Goal: Task Accomplishment & Management: Complete application form

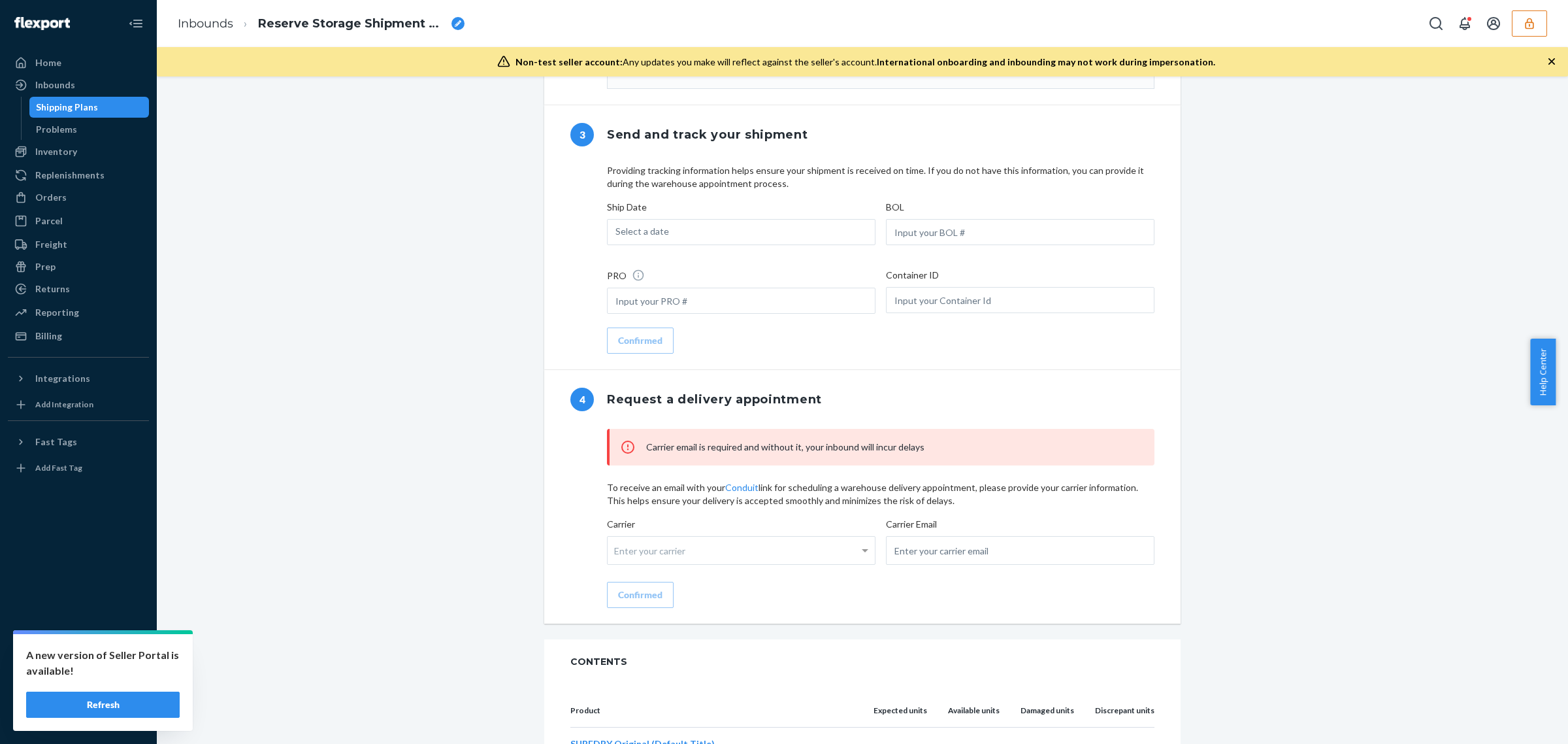
drag, startPoint x: 83, startPoint y: 717, endPoint x: 151, endPoint y: 691, distance: 72.8
click at [83, 717] on button "Refresh" at bounding box center [103, 704] width 154 height 26
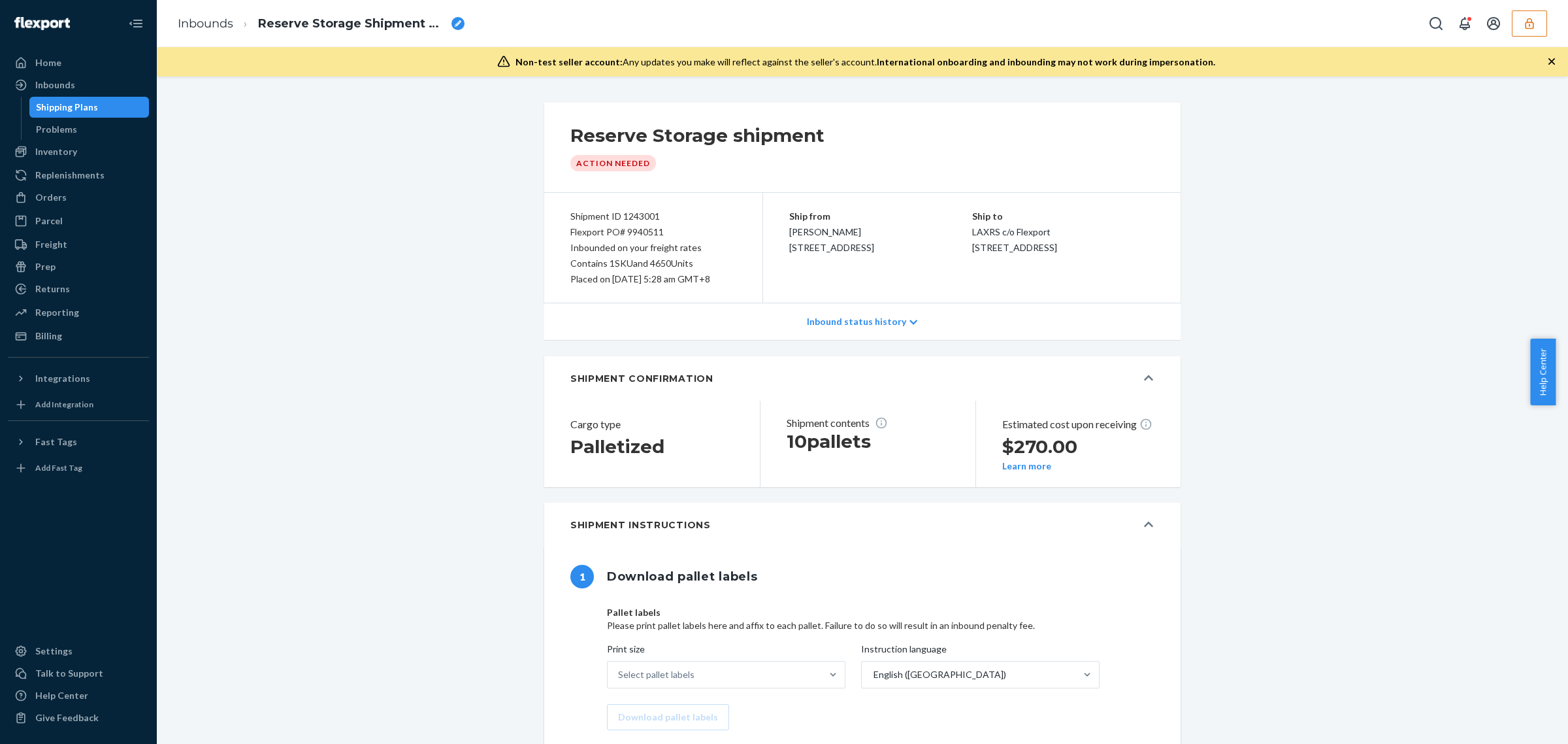
click at [1521, 21] on button "button" at bounding box center [1529, 23] width 35 height 26
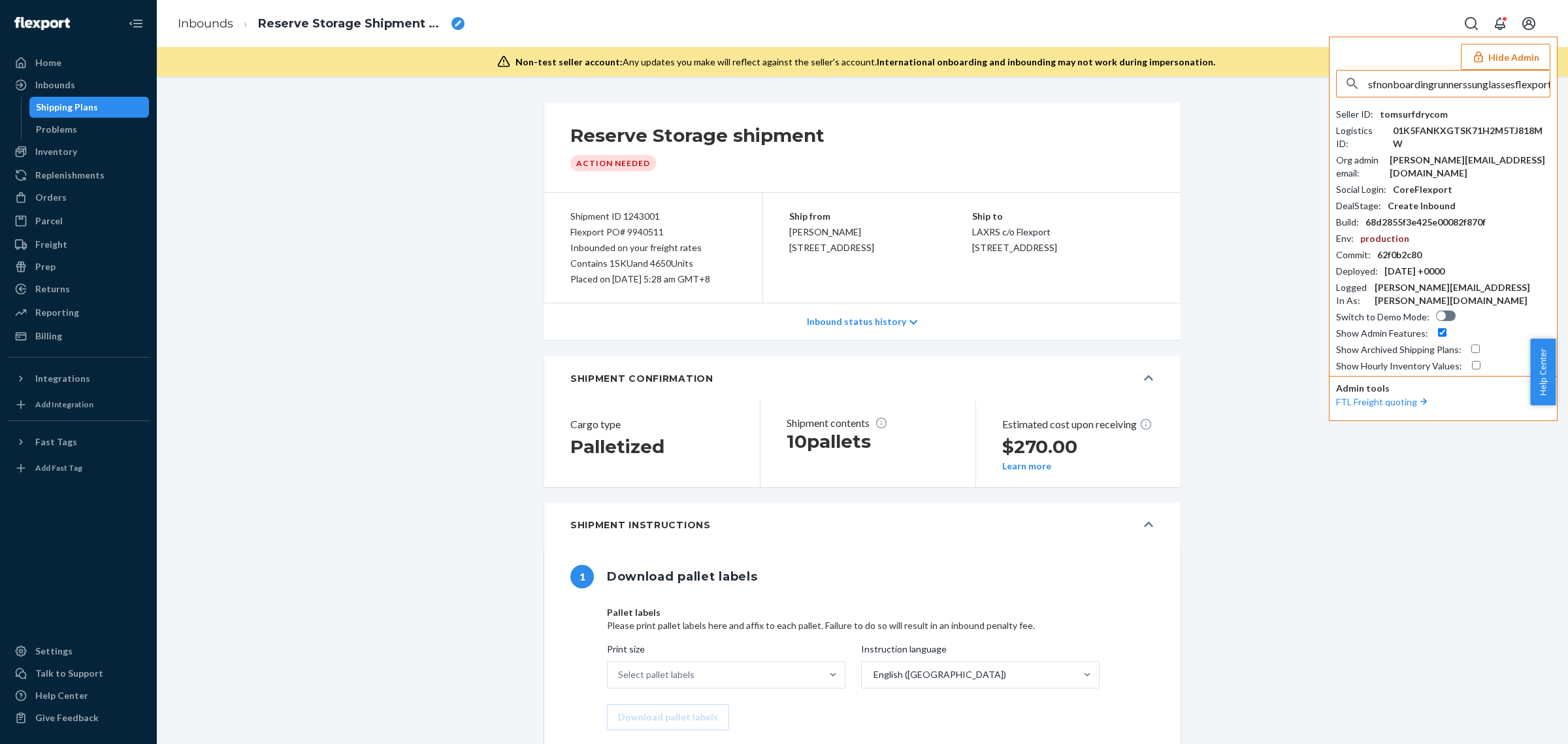
scroll to position [0, 25]
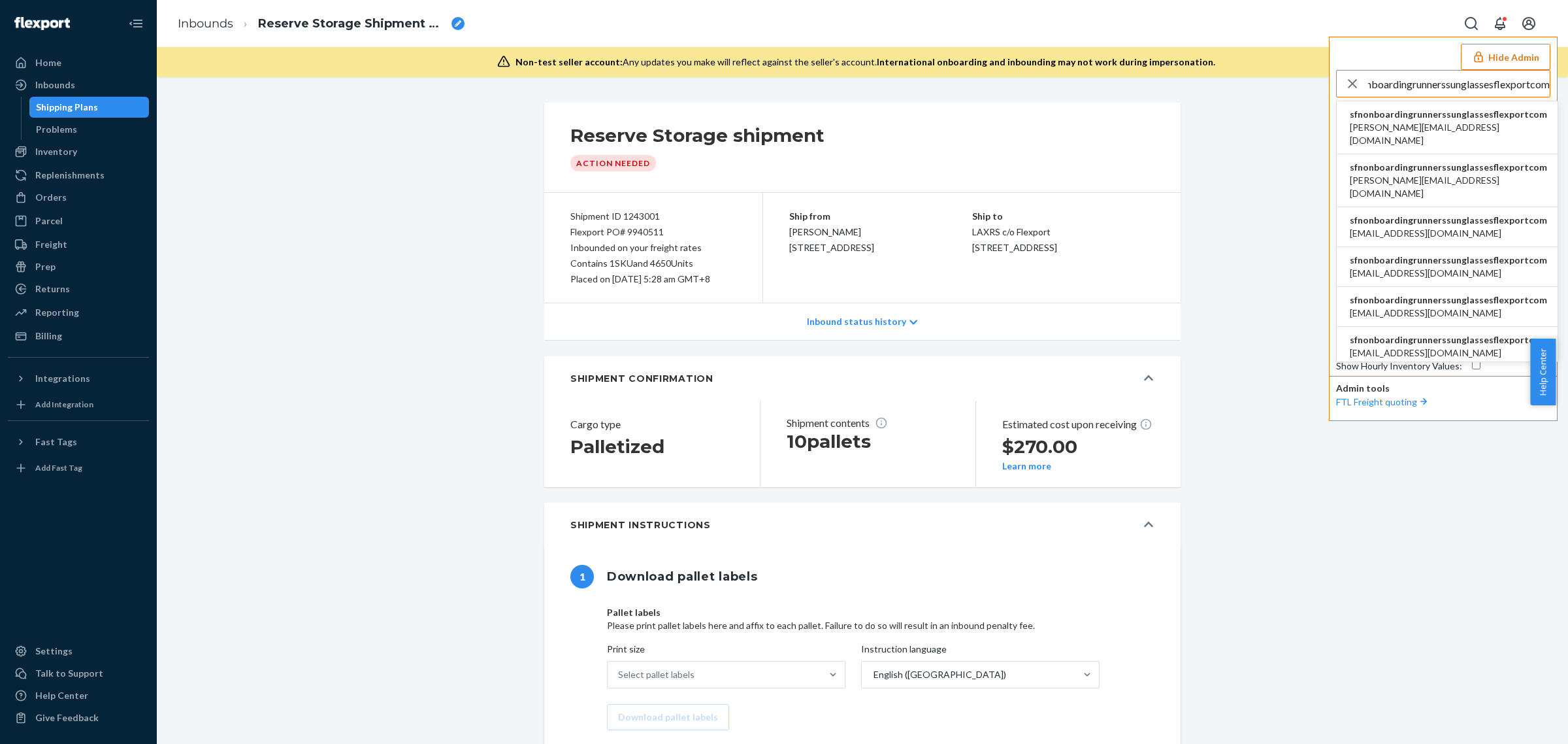
type input "sfnonboardingrunnerssunglassesflexportcom"
click at [1376, 124] on span "gabrielle@iwdagency.com" at bounding box center [1447, 133] width 197 height 26
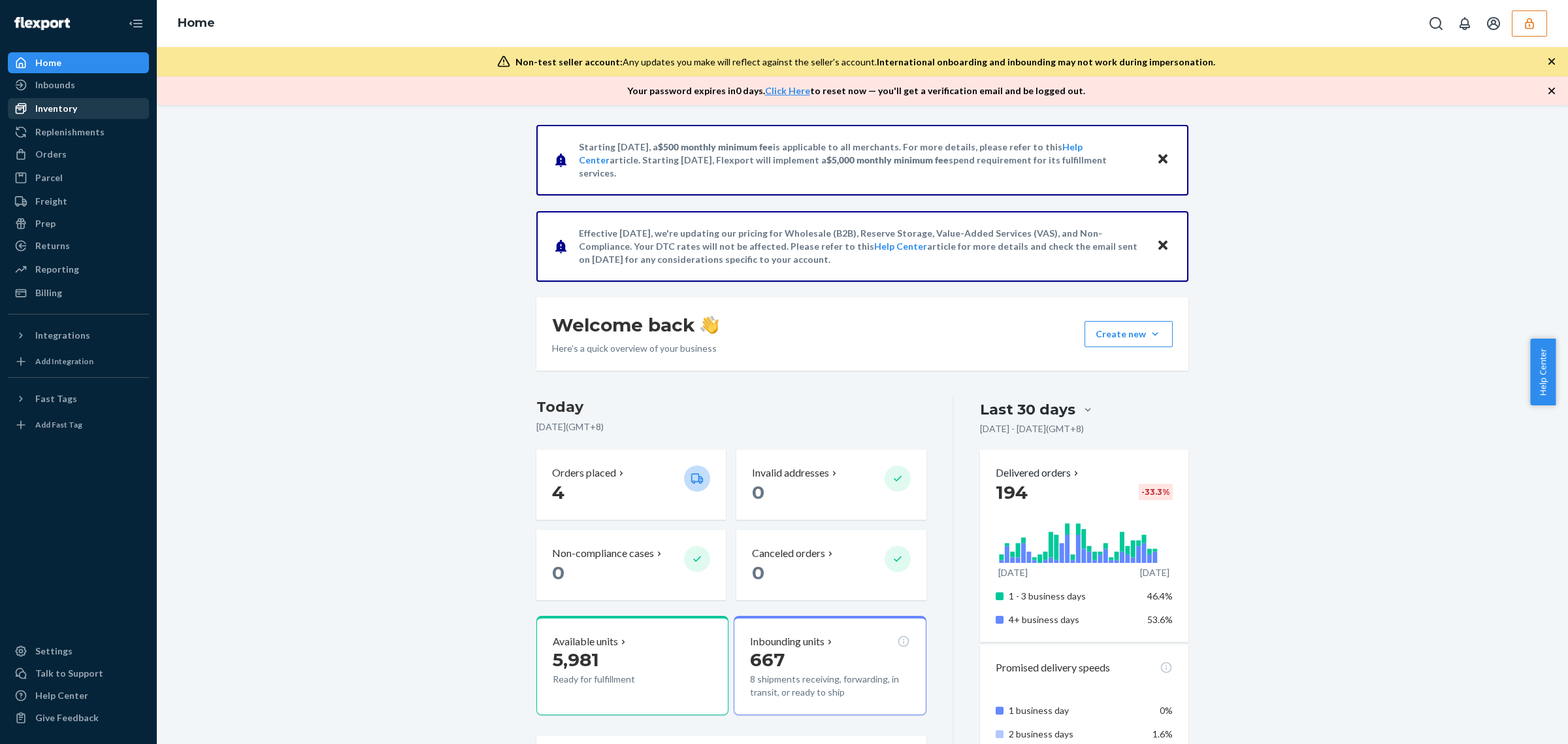
click at [87, 100] on div "Inventory" at bounding box center [78, 108] width 139 height 18
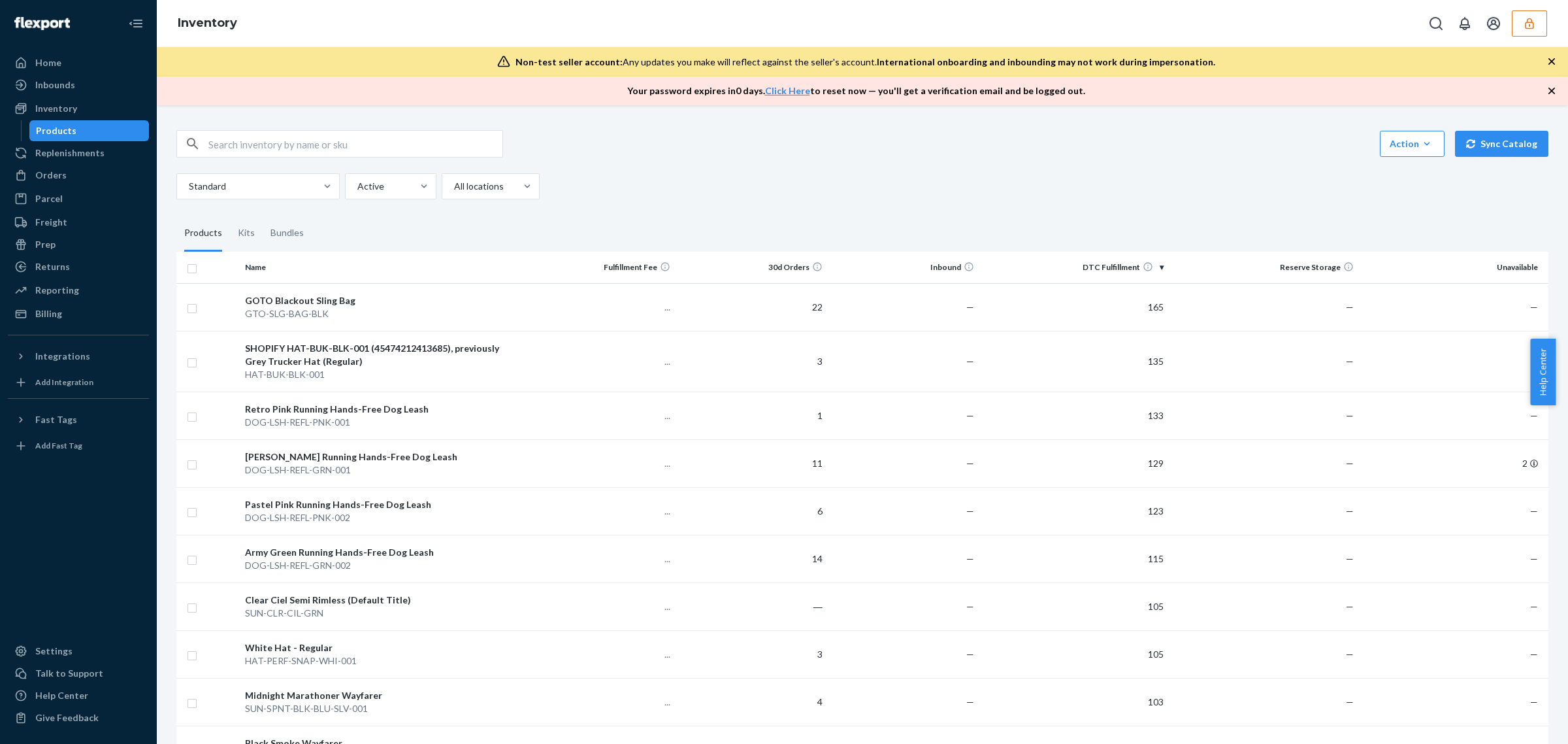
click at [365, 139] on input "text" at bounding box center [355, 144] width 294 height 26
paste input "D7V66YAAYKX"
type input "D7V66YAAYKX"
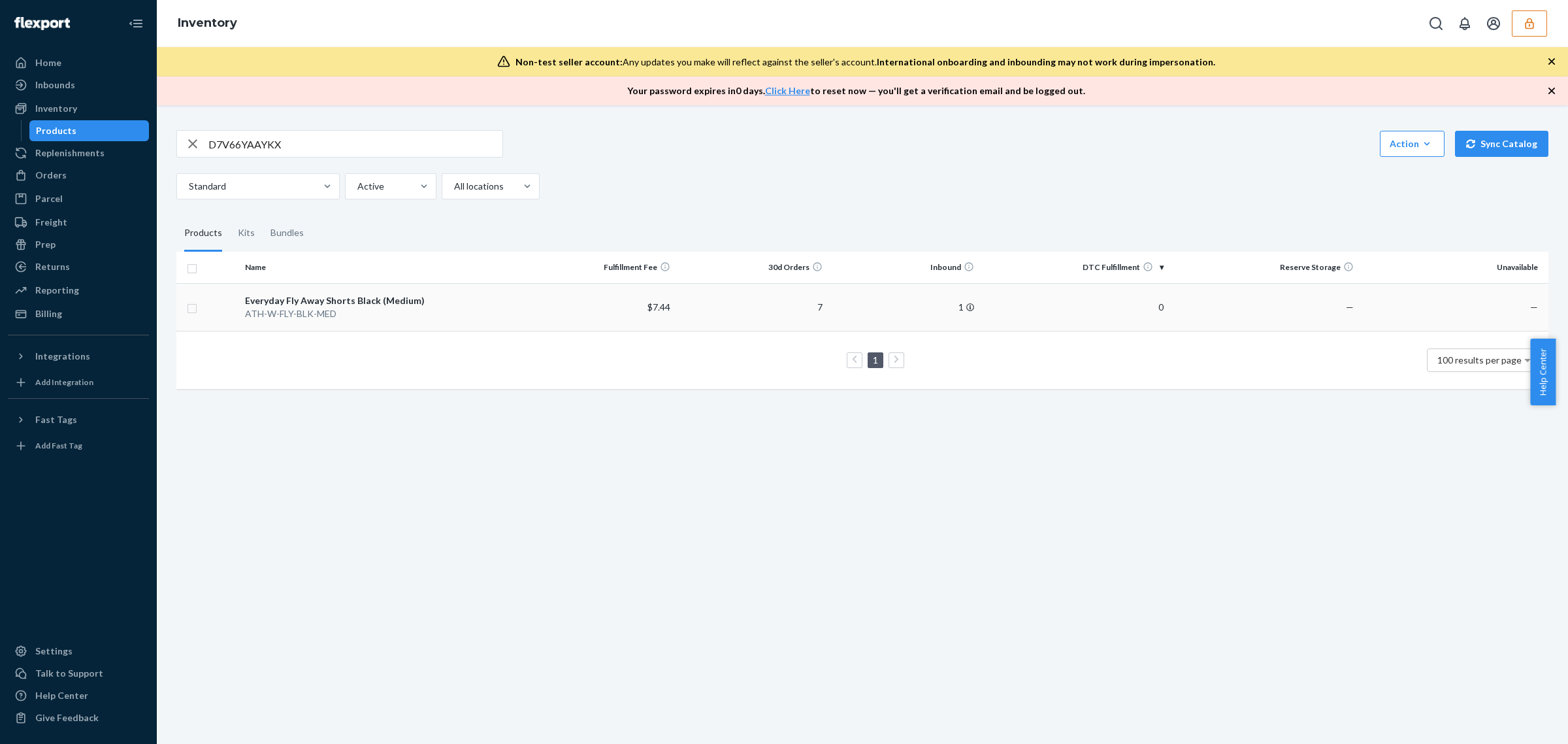
click at [402, 318] on div "ATH-W-FLY-BLK-MED" at bounding box center [381, 313] width 274 height 13
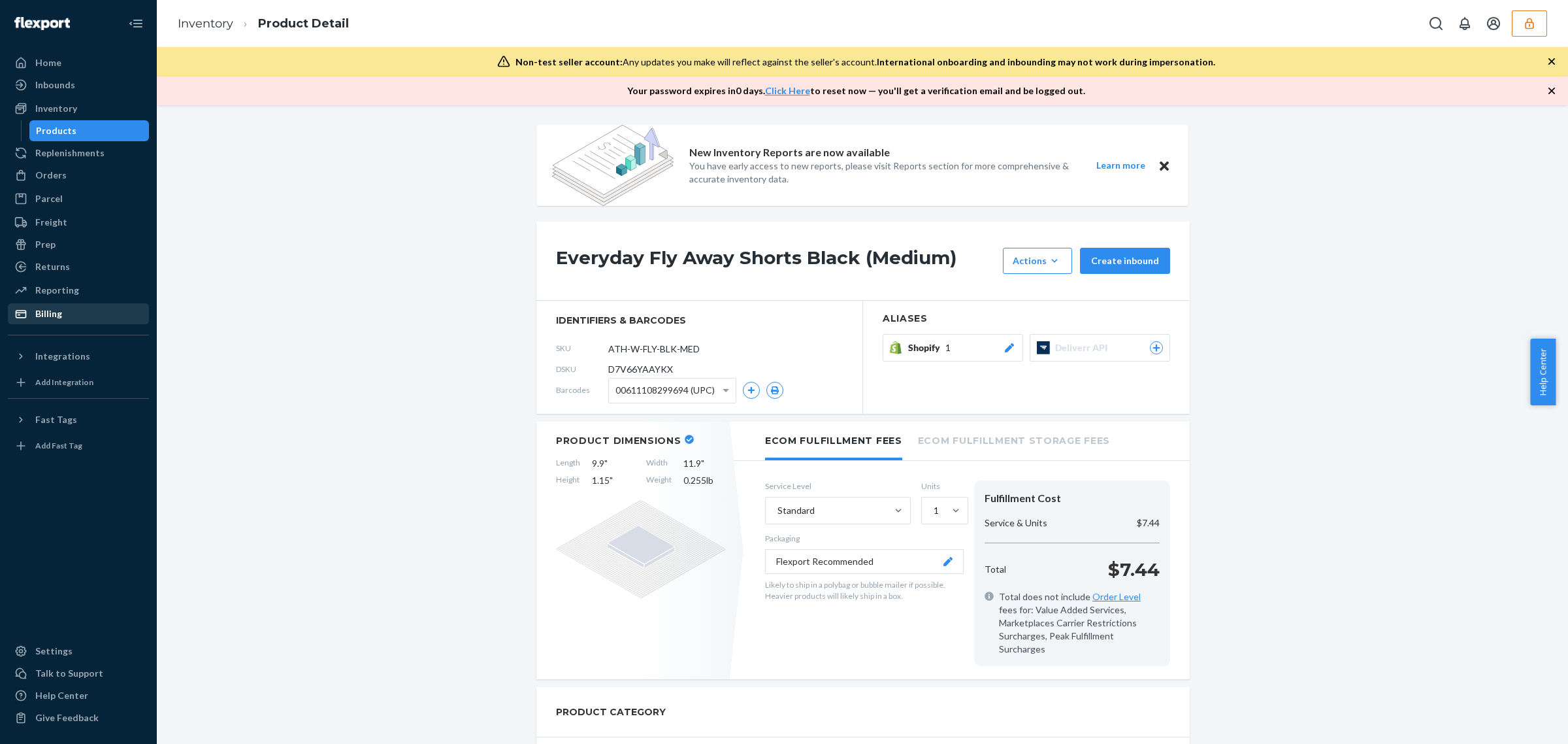
click at [54, 309] on div "Billing" at bounding box center [49, 313] width 27 height 13
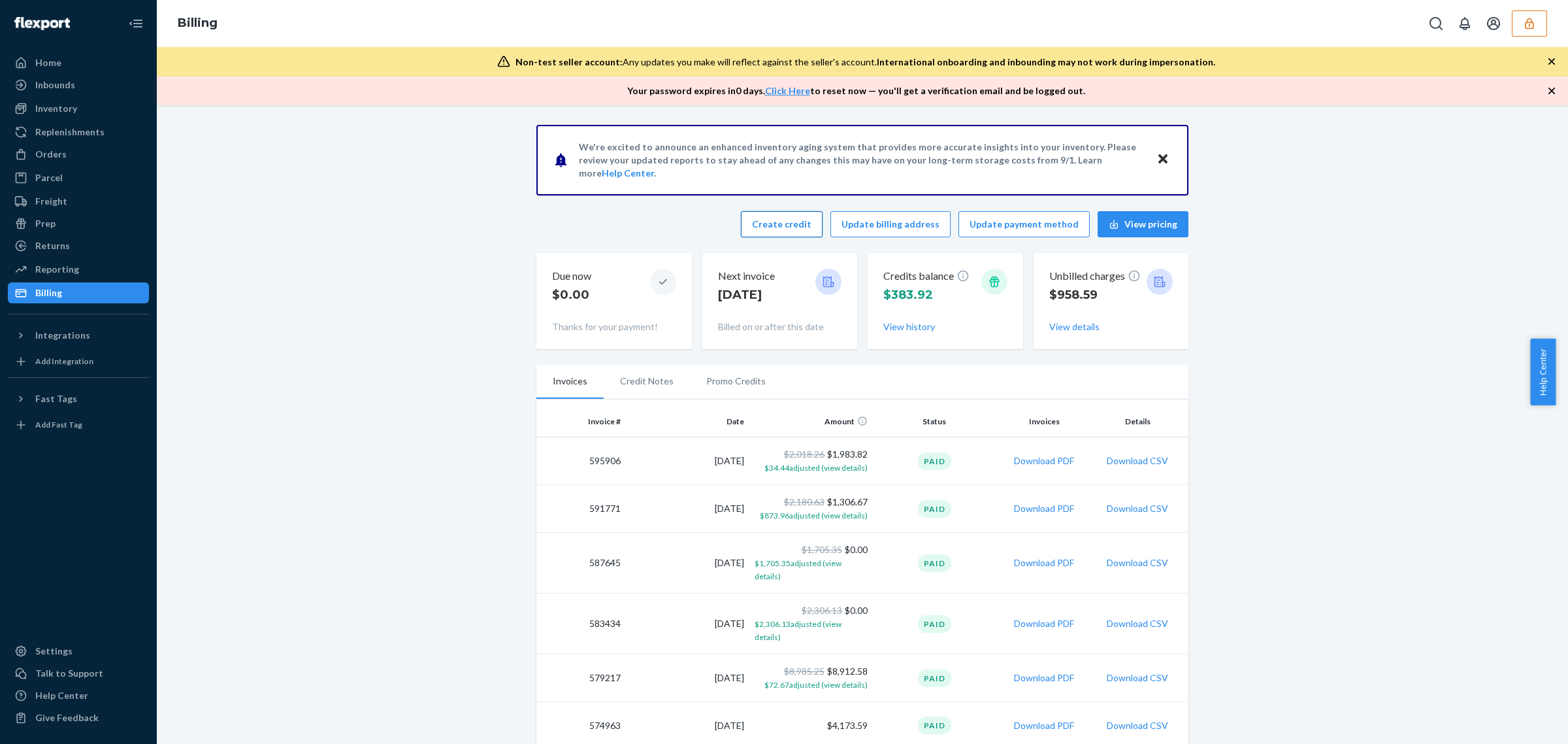
click at [802, 224] on button "Create credit" at bounding box center [781, 224] width 82 height 26
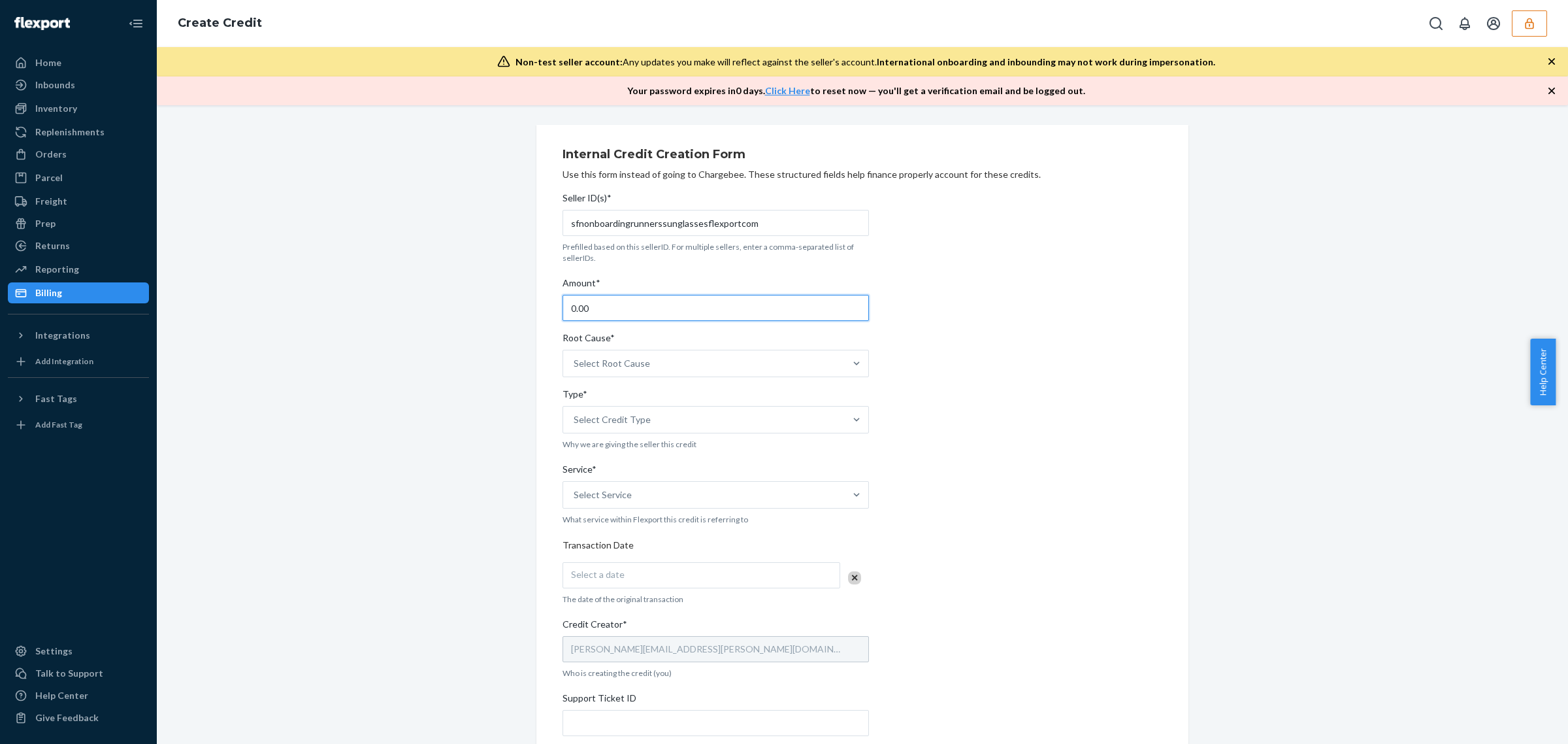
click at [510, 311] on div "Internal Credit Creation Form Use this form instead of going to Chargebee. Thes…" at bounding box center [862, 542] width 1392 height 835
type input "6.70"
click at [583, 370] on div "Select Root Cause" at bounding box center [611, 363] width 76 height 13
click at [575, 370] on input "Root Cause* Select Root Cause" at bounding box center [574, 363] width 2 height 13
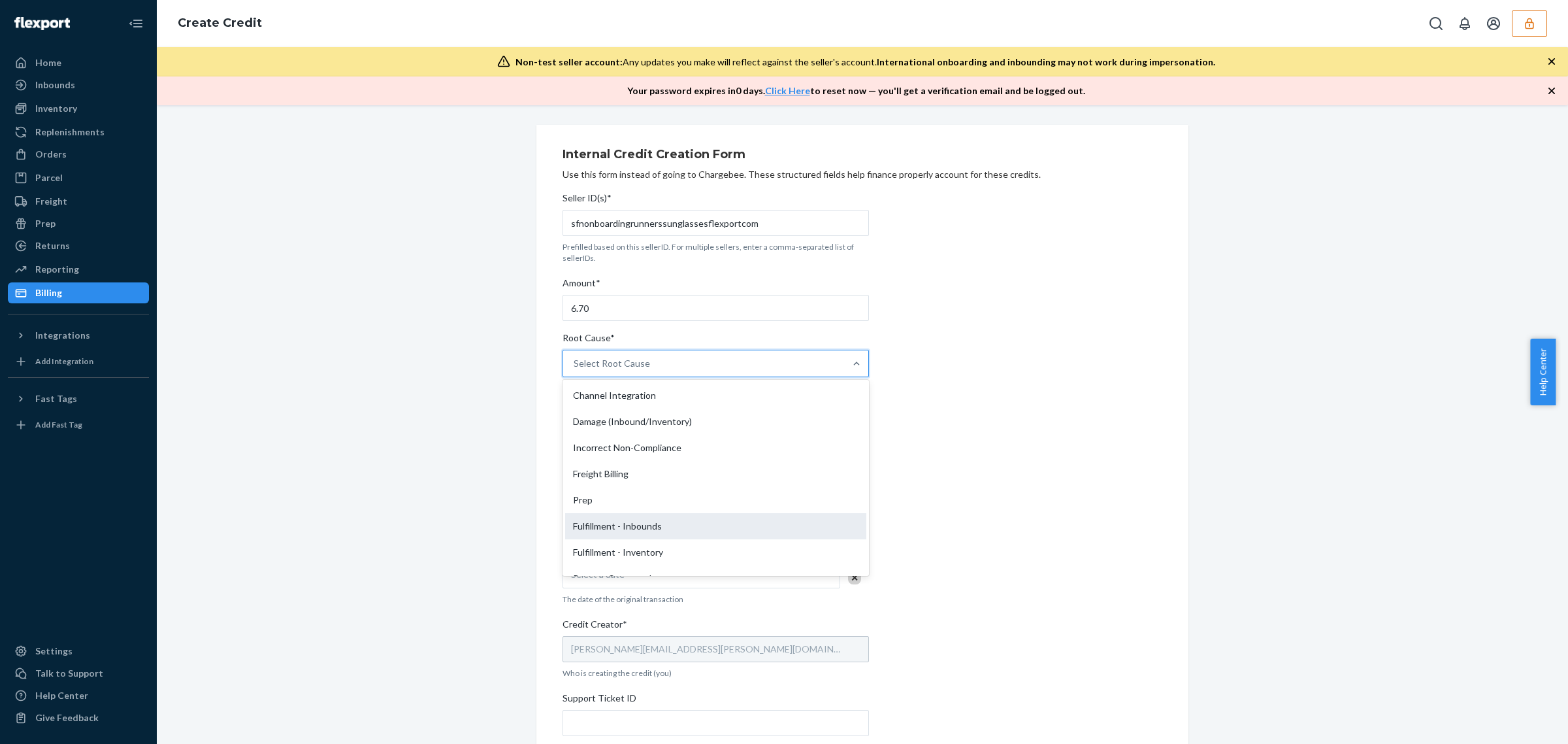
click at [599, 527] on div "Fulfillment - Inbounds" at bounding box center [715, 526] width 301 height 26
click at [575, 370] on input "Root Cause* option Fulfillment - Inbounds focused, 6 of 29. 29 results availabl…" at bounding box center [574, 363] width 2 height 13
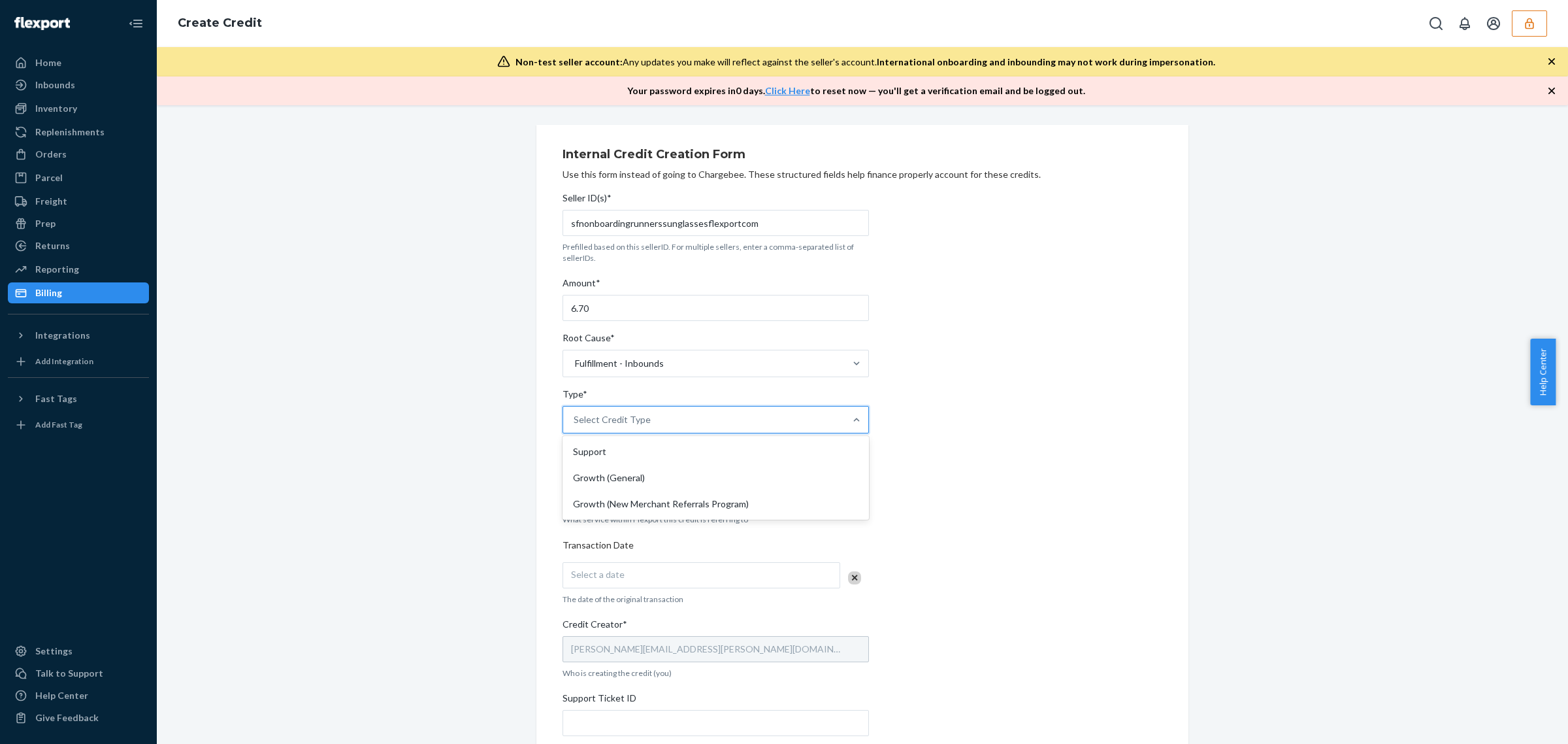
click at [591, 426] on div "Select Credit Type" at bounding box center [612, 419] width 77 height 13
click at [575, 426] on input "Type* option Support focused, 1 of 3. 3 results available. Use Up and Down to c…" at bounding box center [574, 419] width 2 height 13
click at [599, 459] on div "Support" at bounding box center [715, 451] width 301 height 26
click at [575, 426] on input "Type* option Support focused, 1 of 3. 3 results available. Use Up and Down to c…" at bounding box center [574, 419] width 2 height 13
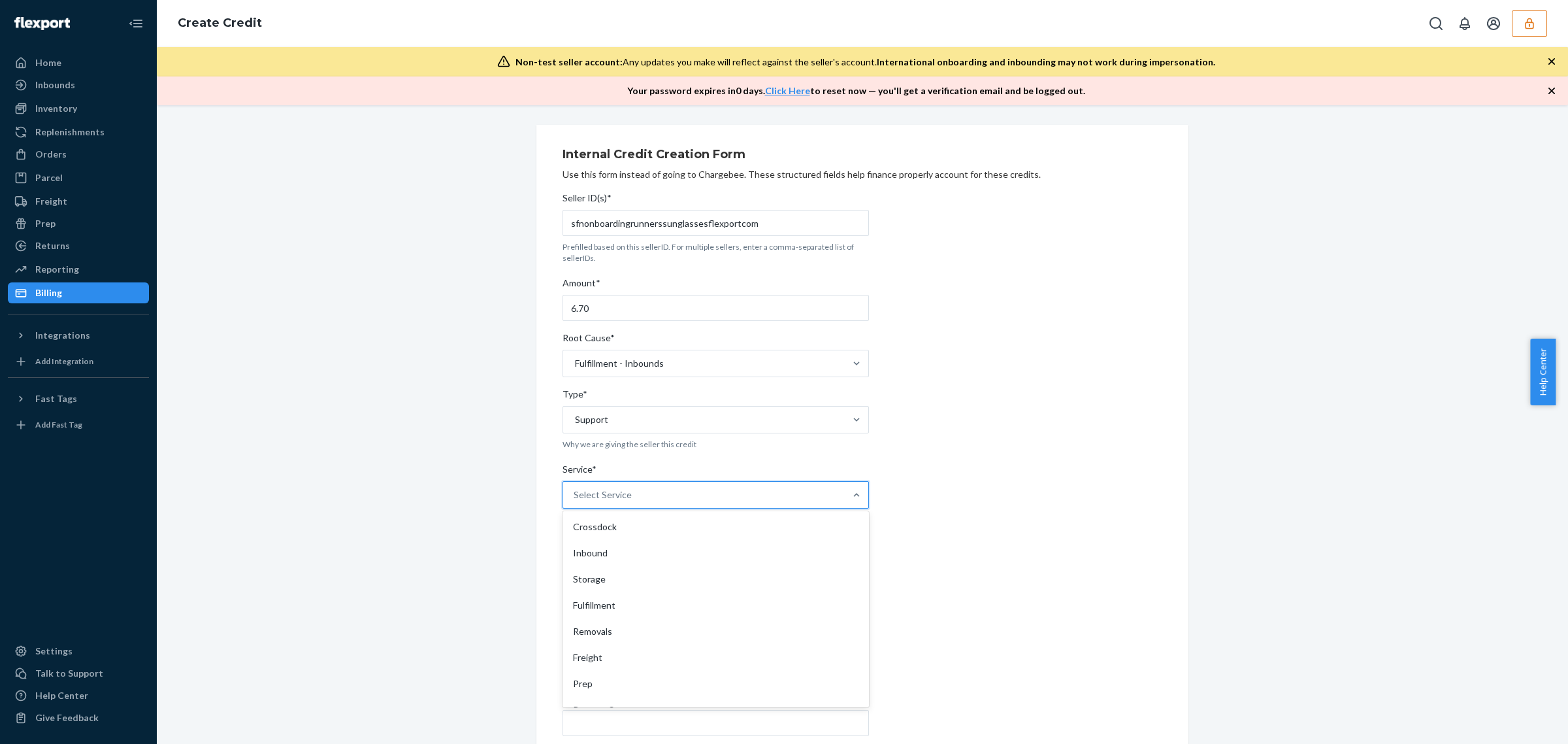
click at [595, 498] on div "Select Service" at bounding box center [602, 494] width 58 height 13
click at [575, 498] on input "Service* option Crossdock focused, 1 of 10. 10 results available. Use Up and Do…" at bounding box center [574, 494] width 2 height 13
click at [602, 604] on div "Fulfillment" at bounding box center [715, 604] width 301 height 26
click at [575, 501] on input "Service* option Fulfillment focused, 4 of 10. 10 results available. Use Up and …" at bounding box center [574, 494] width 2 height 13
click at [618, 483] on div "Fulfillment" at bounding box center [704, 494] width 282 height 26
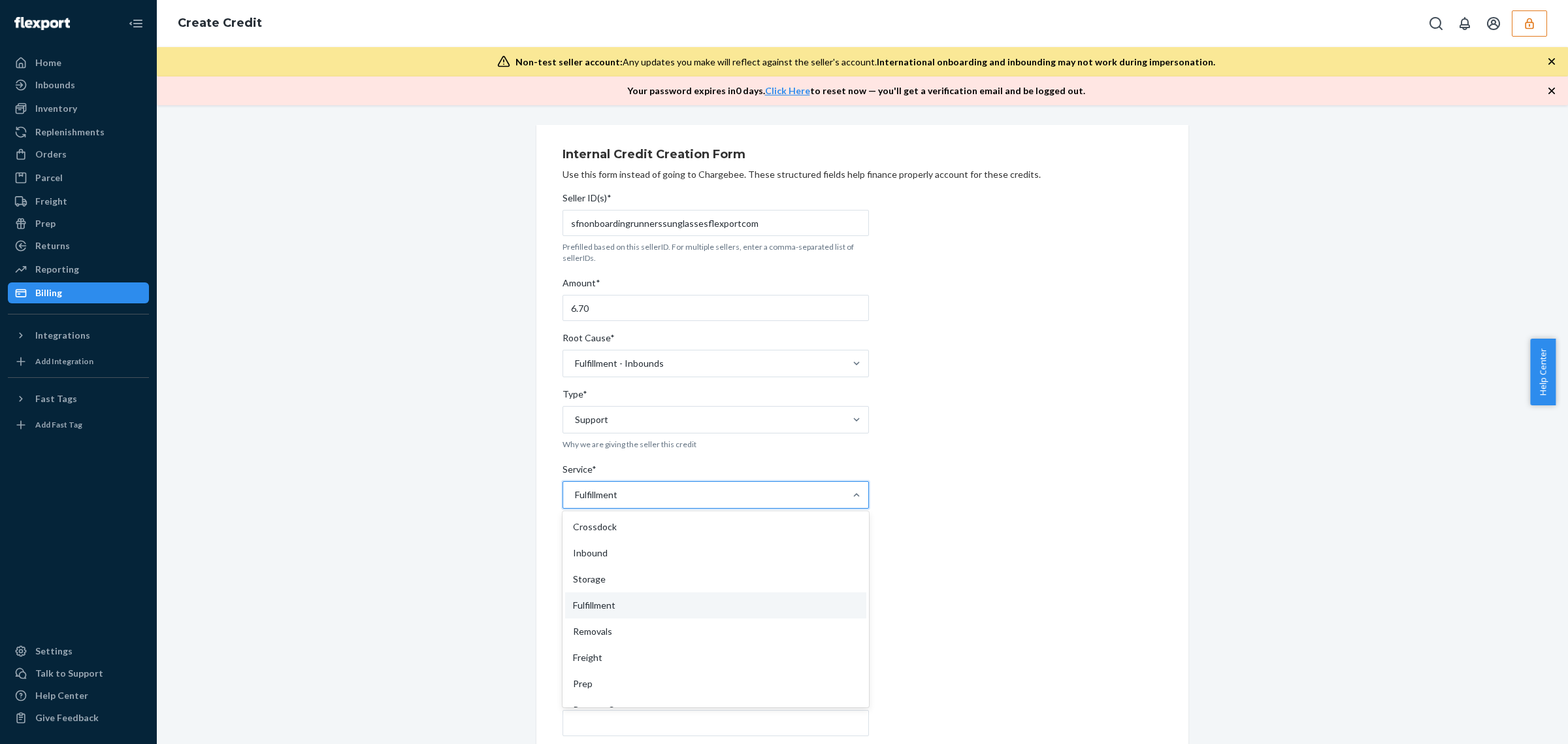
click at [575, 488] on input "Service* option Fulfillment, selected. option Fulfillment focused, 4 of 10. 10 …" at bounding box center [574, 494] width 2 height 13
click at [605, 553] on div "Inbound" at bounding box center [715, 553] width 301 height 26
click at [575, 501] on input "Service* option Fulfillment, selected. option Inbound focused, 2 of 10. 10 resu…" at bounding box center [574, 494] width 2 height 13
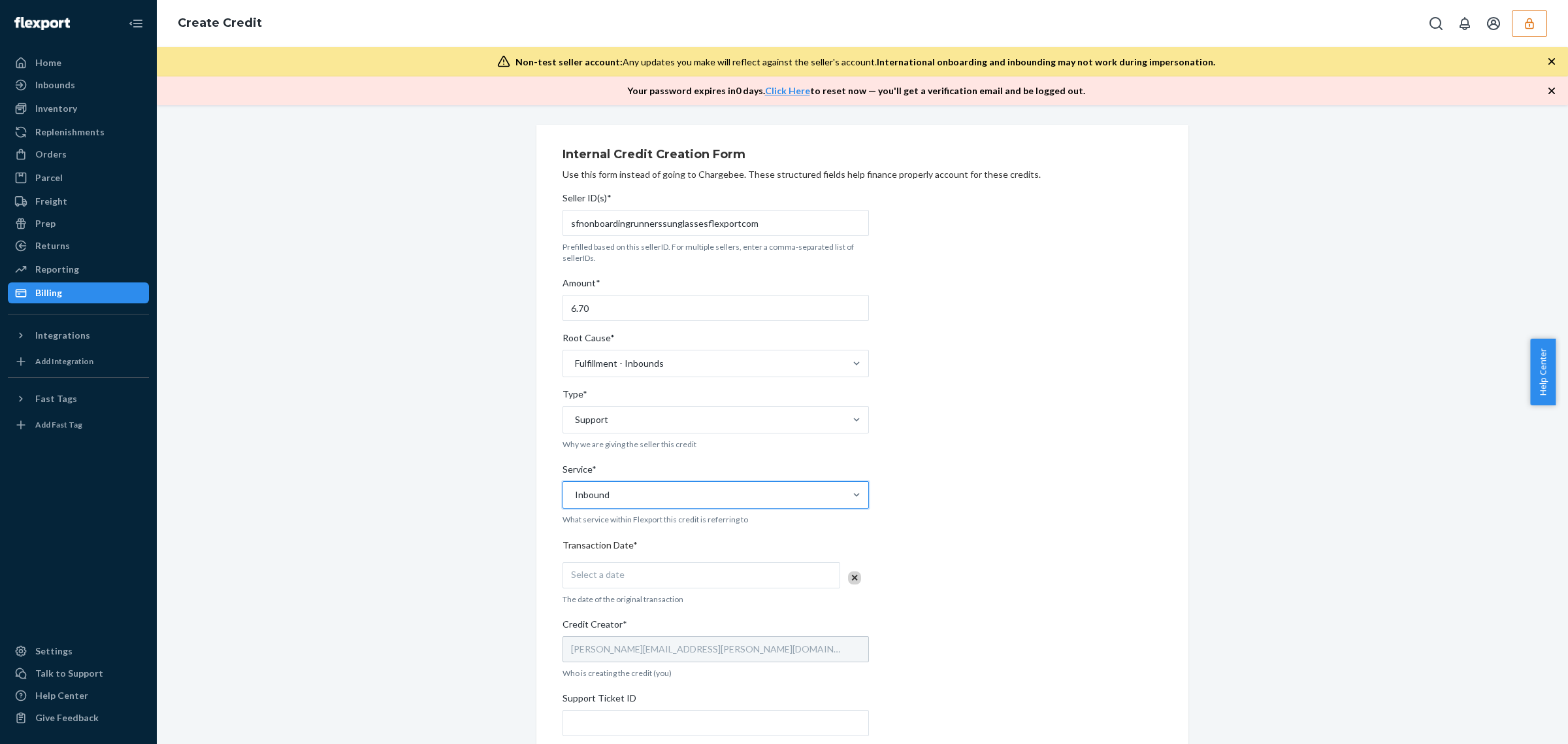
scroll to position [163, 0]
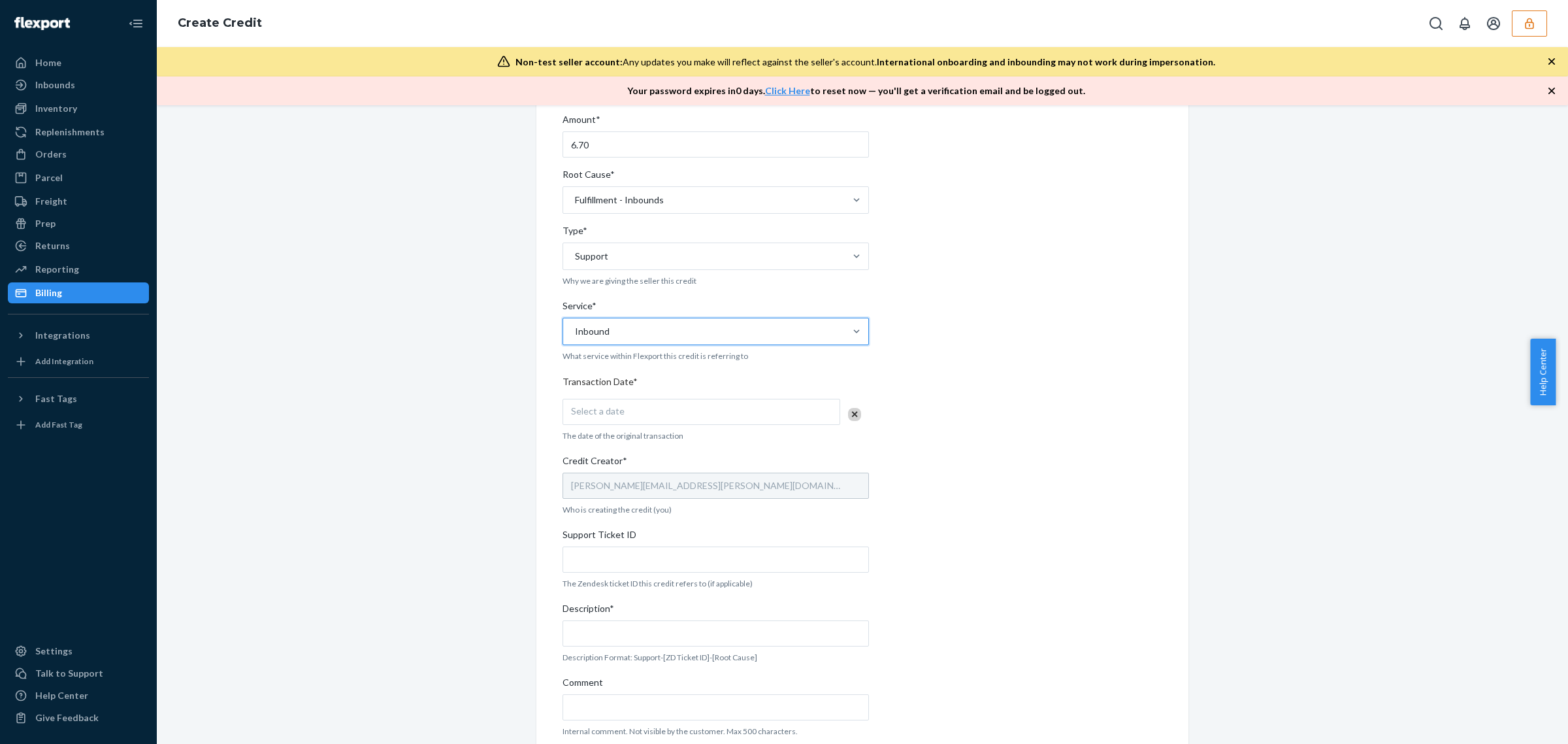
click at [617, 412] on div "Select a date" at bounding box center [701, 411] width 278 height 26
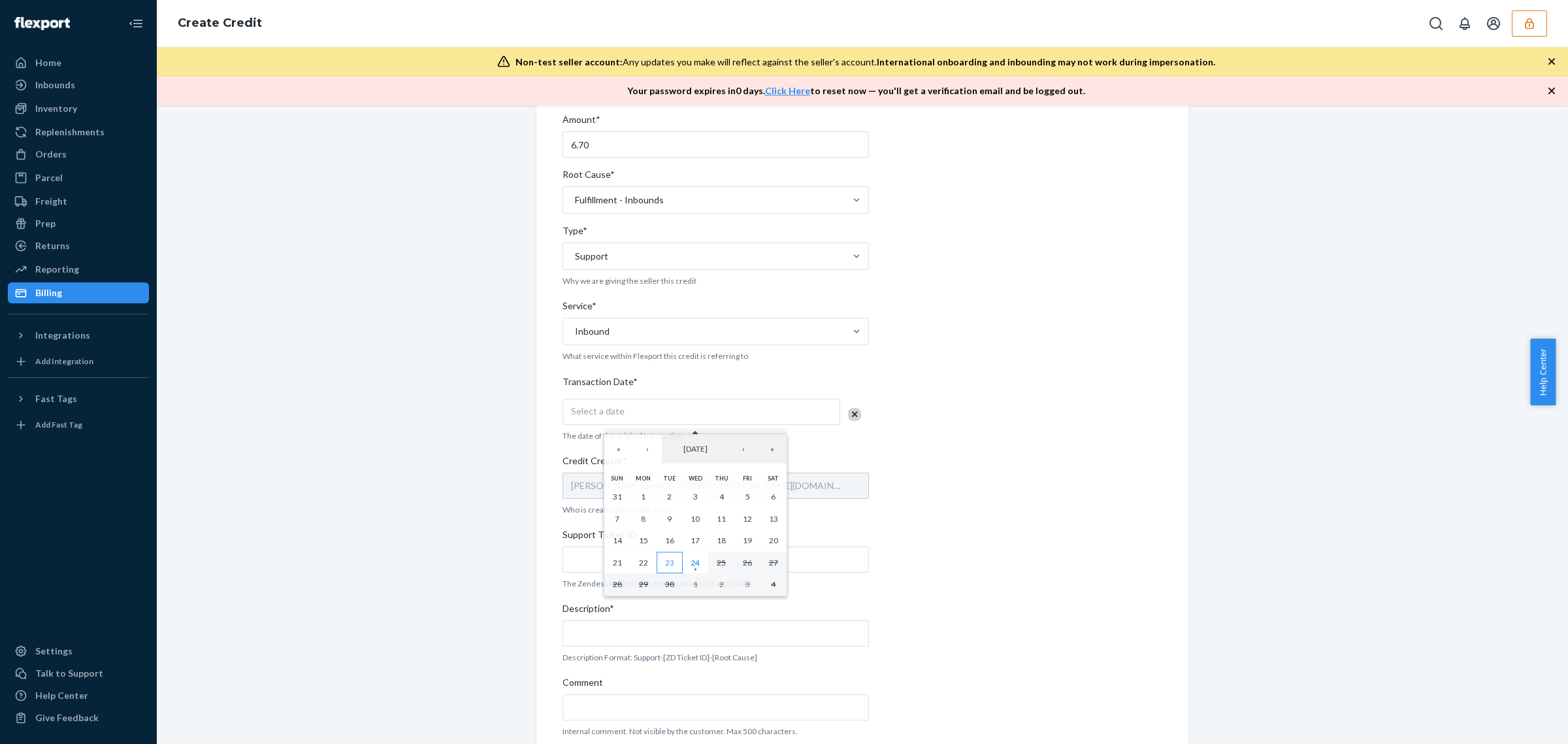
click at [663, 564] on button "23" at bounding box center [669, 563] width 26 height 22
click at [599, 565] on input "Support Ticket ID" at bounding box center [715, 559] width 307 height 26
paste input "819835"
type input "819835"
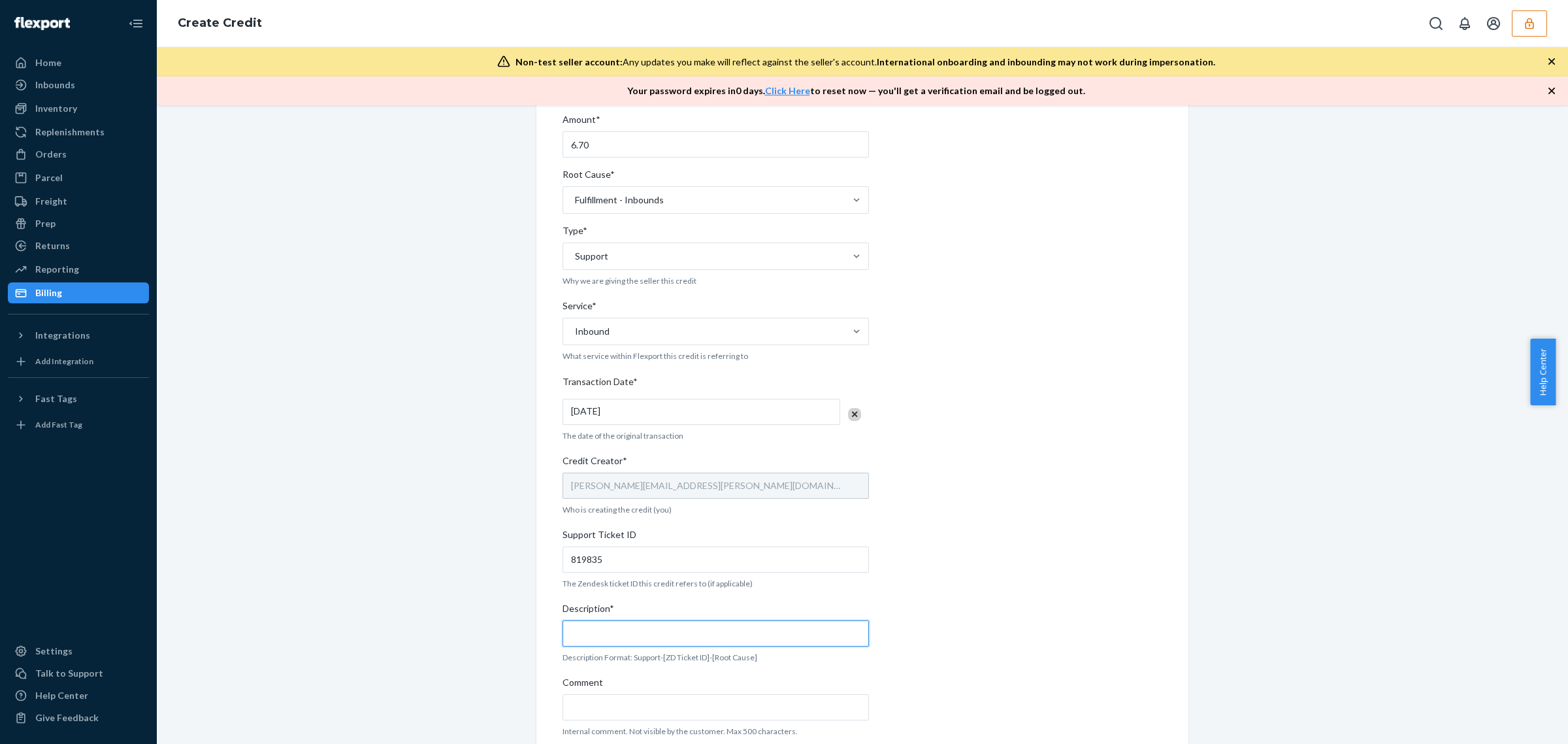
click at [638, 635] on input "Description*" at bounding box center [715, 633] width 307 height 26
paste input "819835"
type input "support-819835-fulfillment inbound"
click at [606, 717] on input "Comment" at bounding box center [715, 706] width 307 height 26
paste input "9827203"
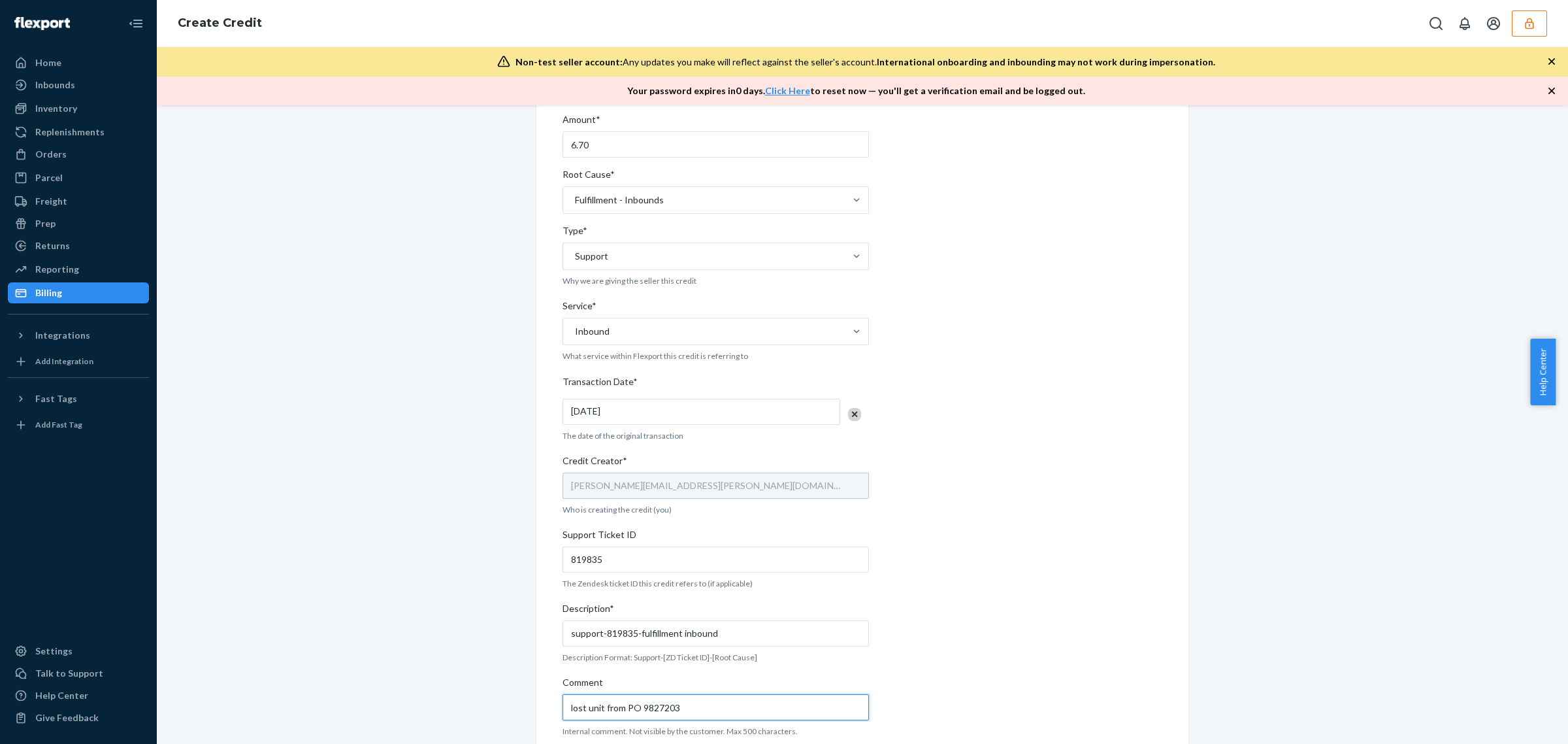
scroll to position [217, 0]
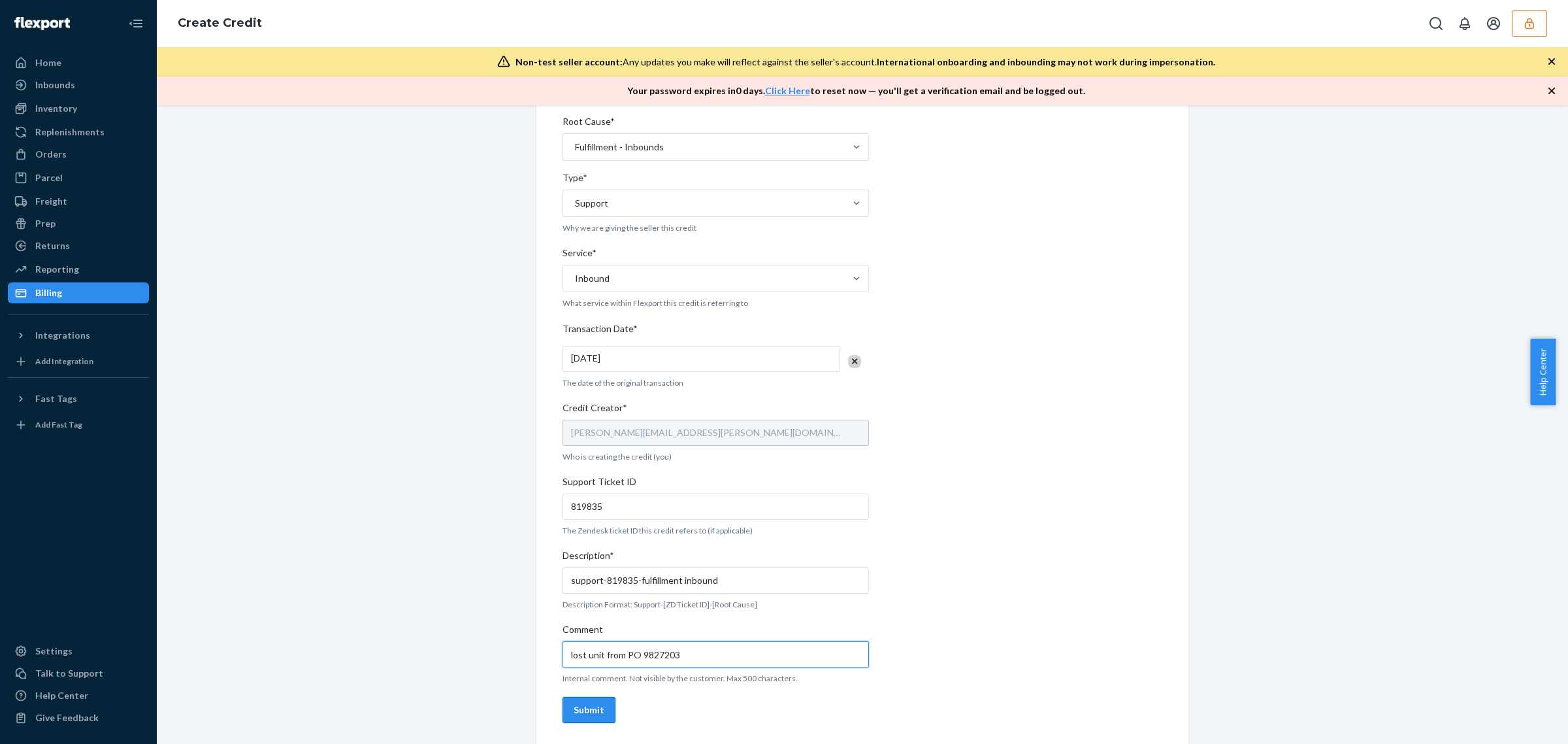
type input "lost unit from PO 9827203"
click at [567, 719] on button "Submit" at bounding box center [588, 709] width 53 height 26
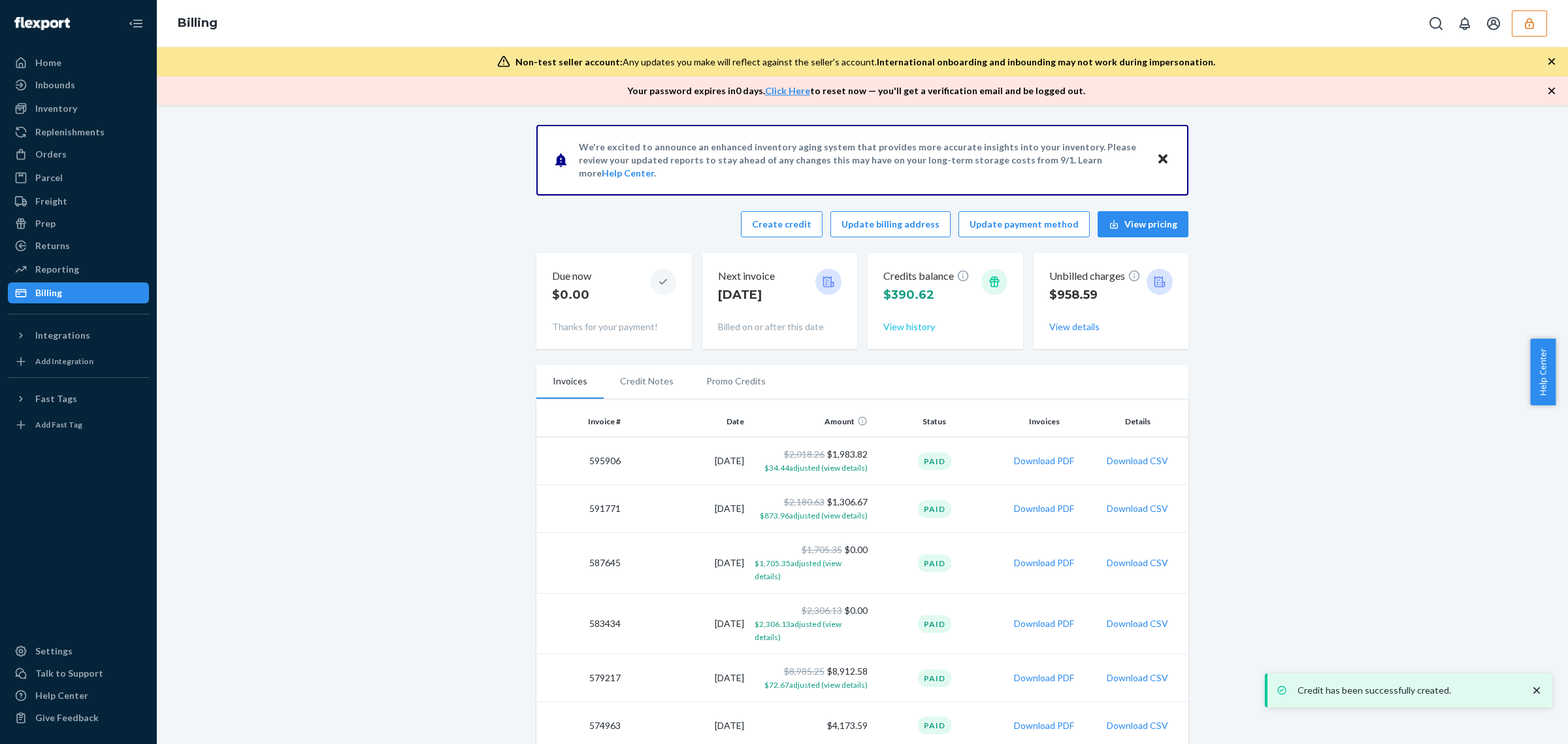
click at [904, 328] on button "View history" at bounding box center [909, 326] width 52 height 13
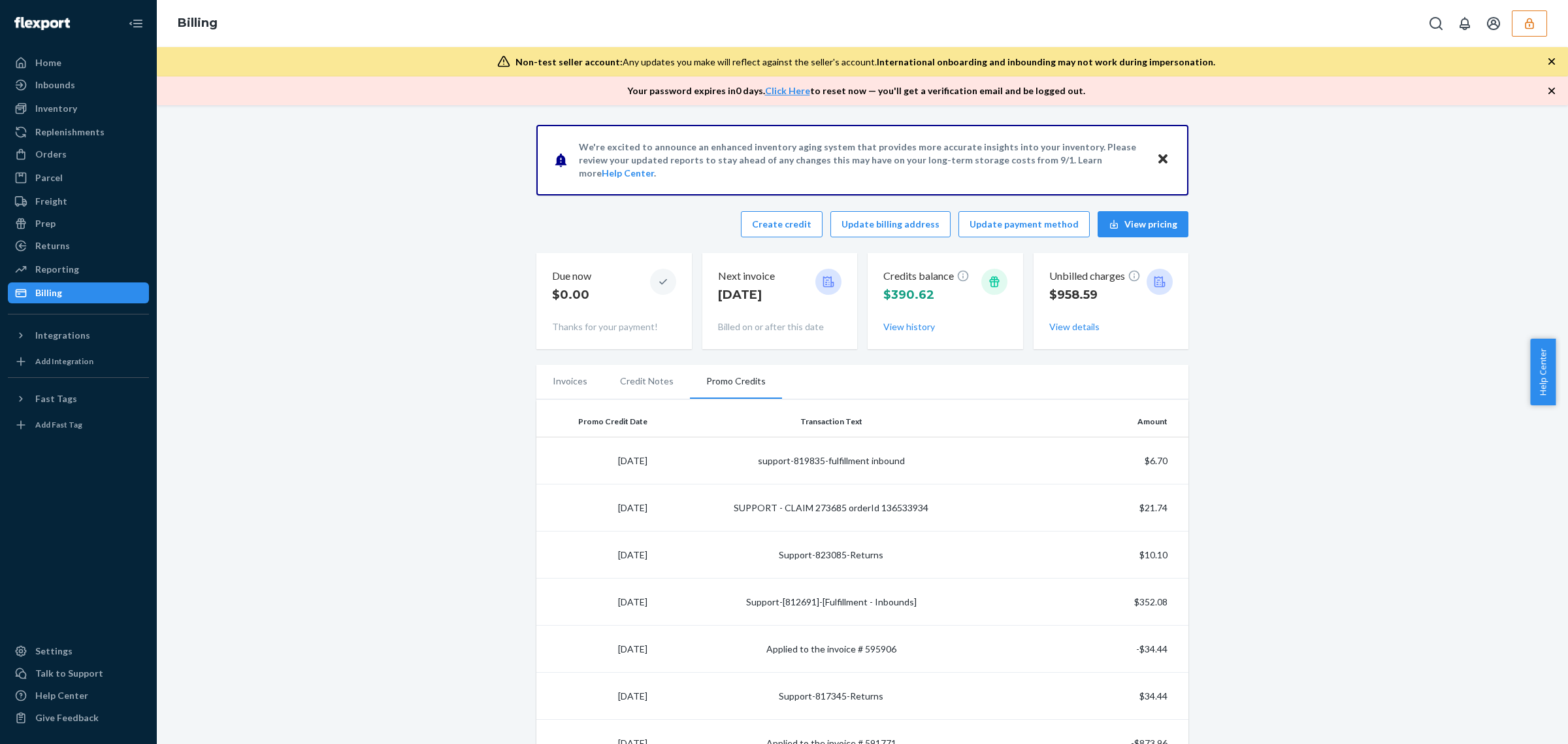
click at [904, 287] on span "$390.62" at bounding box center [908, 294] width 51 height 14
copy span "390.62"
click at [1526, 30] on button "button" at bounding box center [1529, 23] width 35 height 26
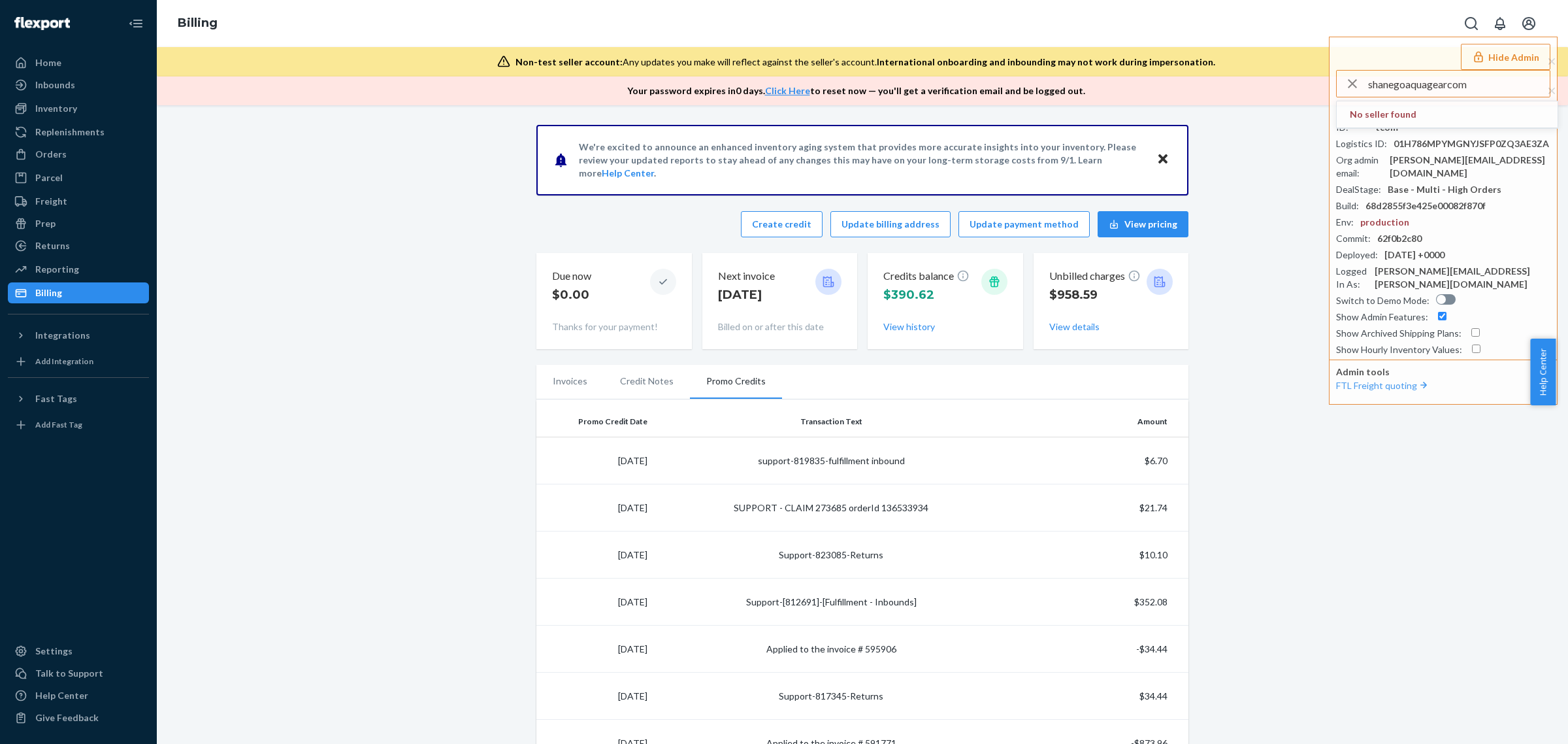
type input "shanegoaquagearcom"
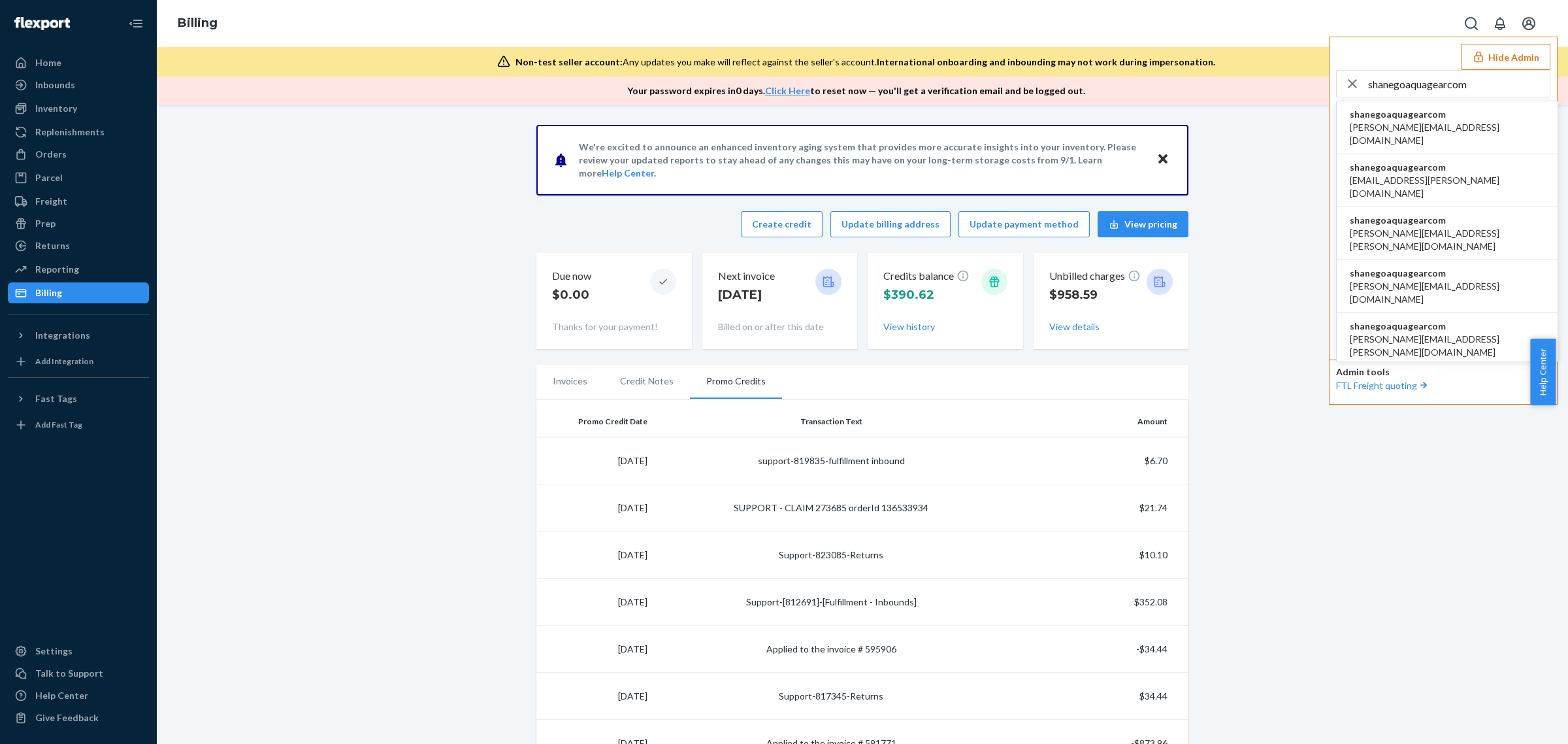
click at [1421, 119] on span "shanegoaquagearcom" at bounding box center [1446, 114] width 195 height 13
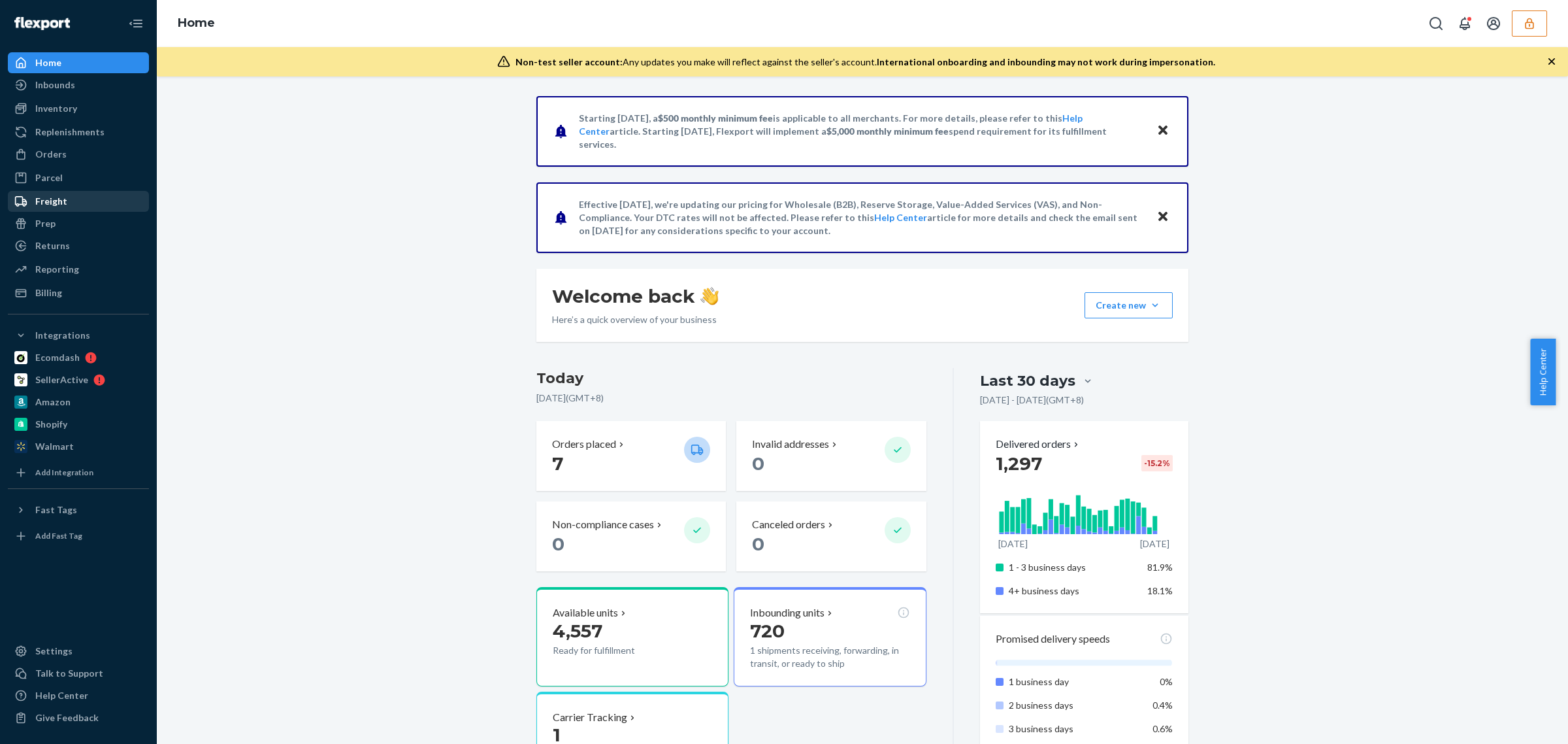
drag, startPoint x: 99, startPoint y: 86, endPoint x: 118, endPoint y: 193, distance: 108.7
click at [99, 86] on div "Inbounds" at bounding box center [78, 85] width 139 height 18
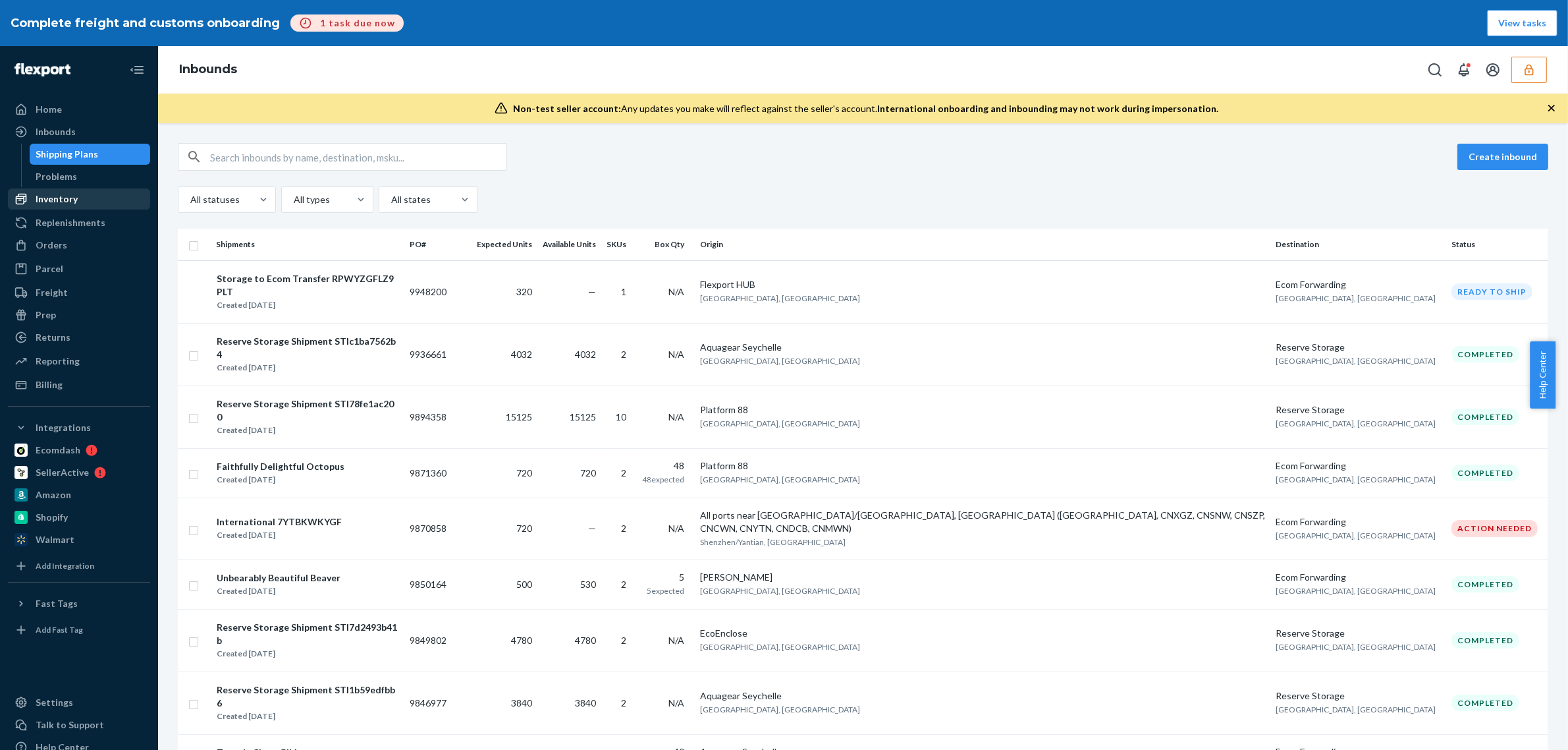
click at [77, 195] on div "Inventory" at bounding box center [79, 199] width 140 height 18
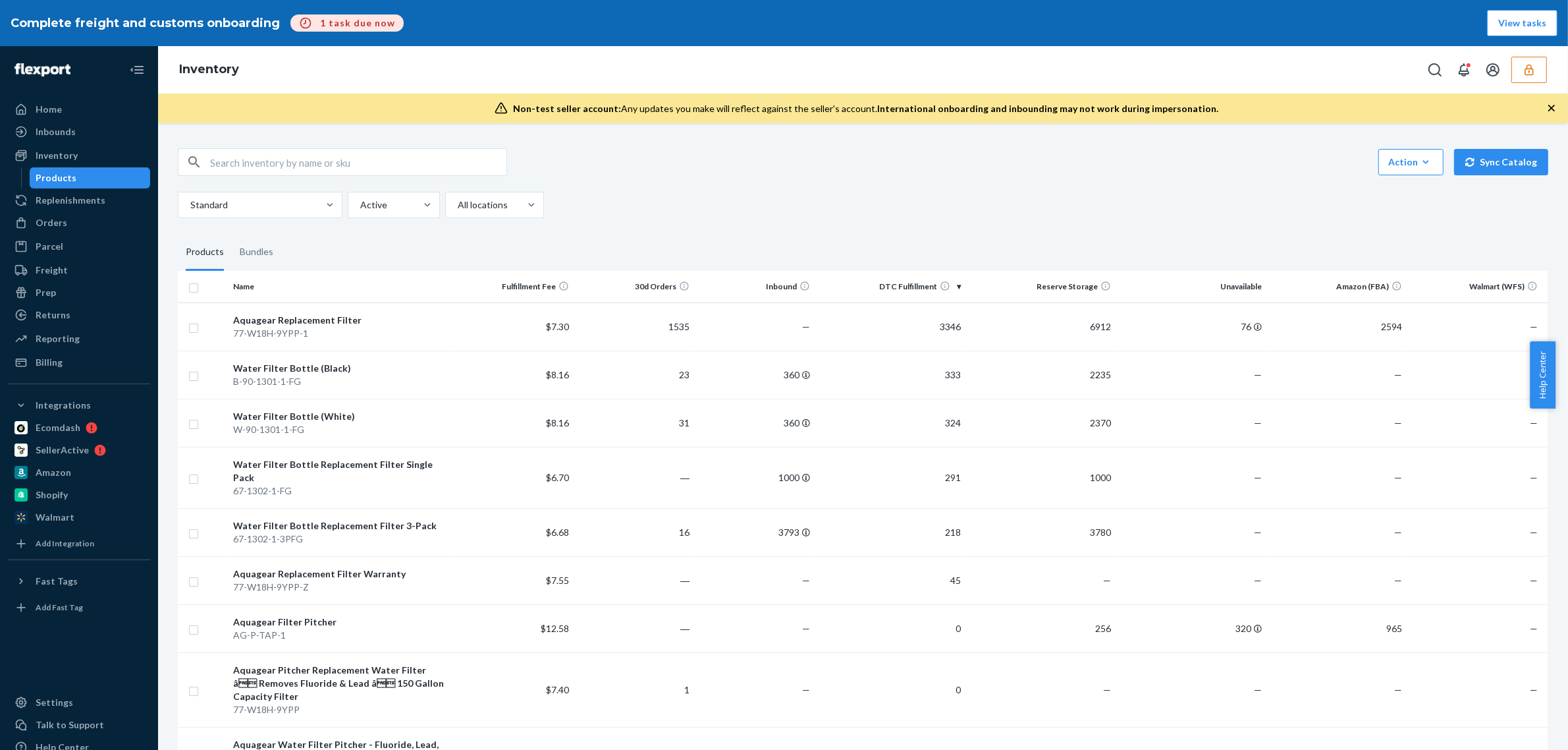
click at [1538, 79] on button "button" at bounding box center [1528, 70] width 36 height 26
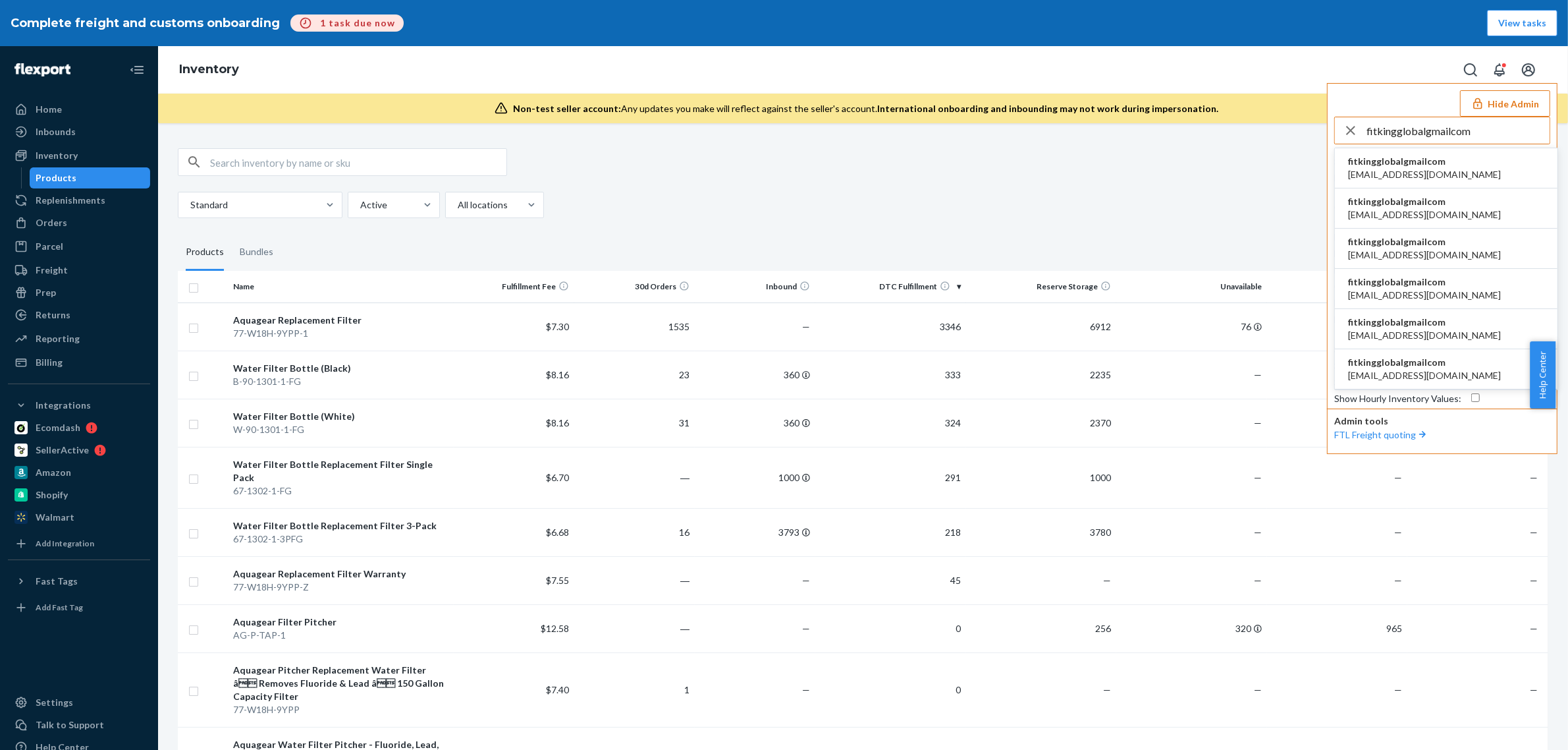
type input "fitkingglobalgmailcom"
click at [1459, 172] on li "fitkingglobalgmailcom abby@ifitking.com" at bounding box center [1445, 168] width 222 height 40
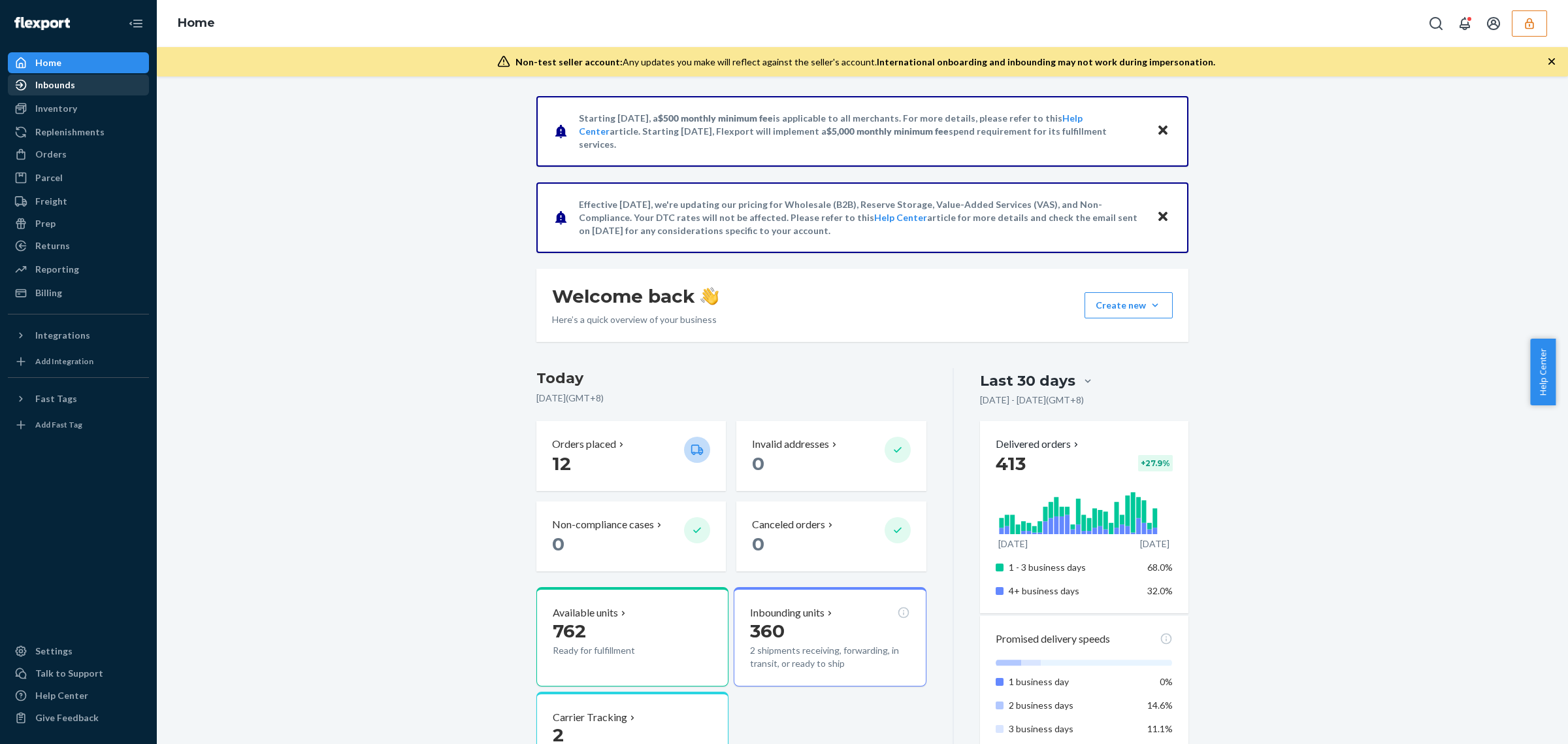
click at [56, 92] on div "Inbounds" at bounding box center [78, 85] width 139 height 18
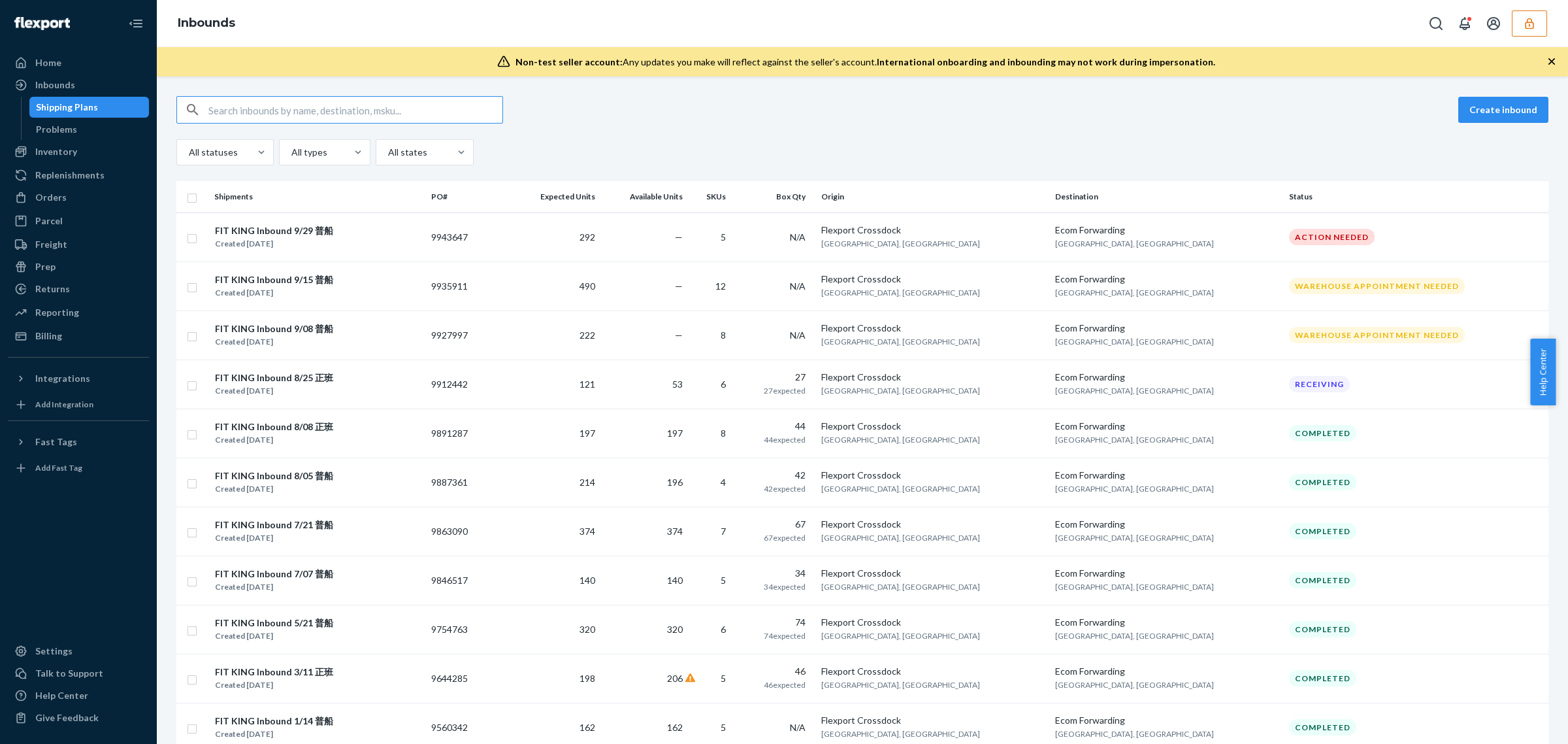
click at [370, 118] on input "text" at bounding box center [355, 109] width 294 height 26
type input "9887361"
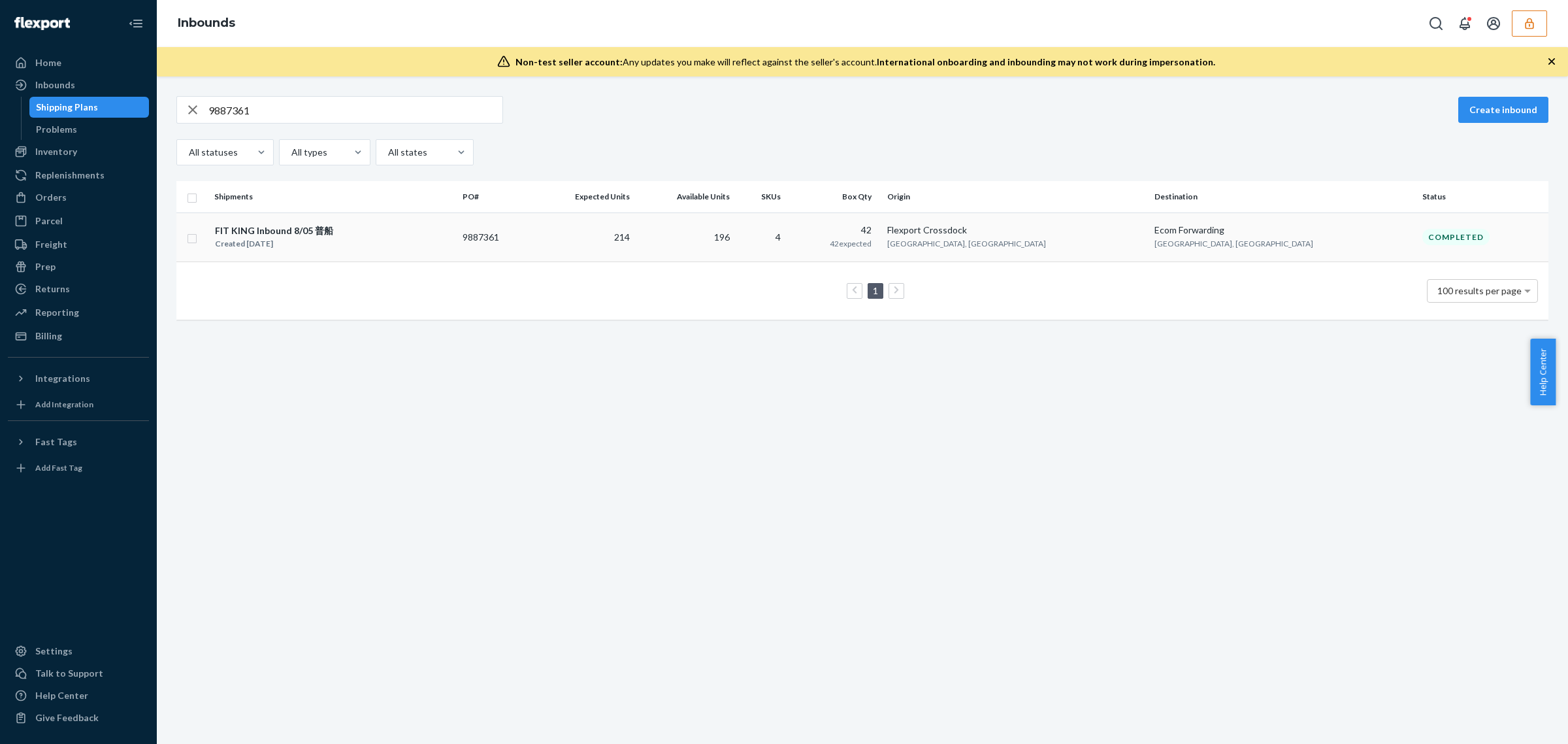
click at [735, 225] on td "196" at bounding box center [684, 237] width 100 height 49
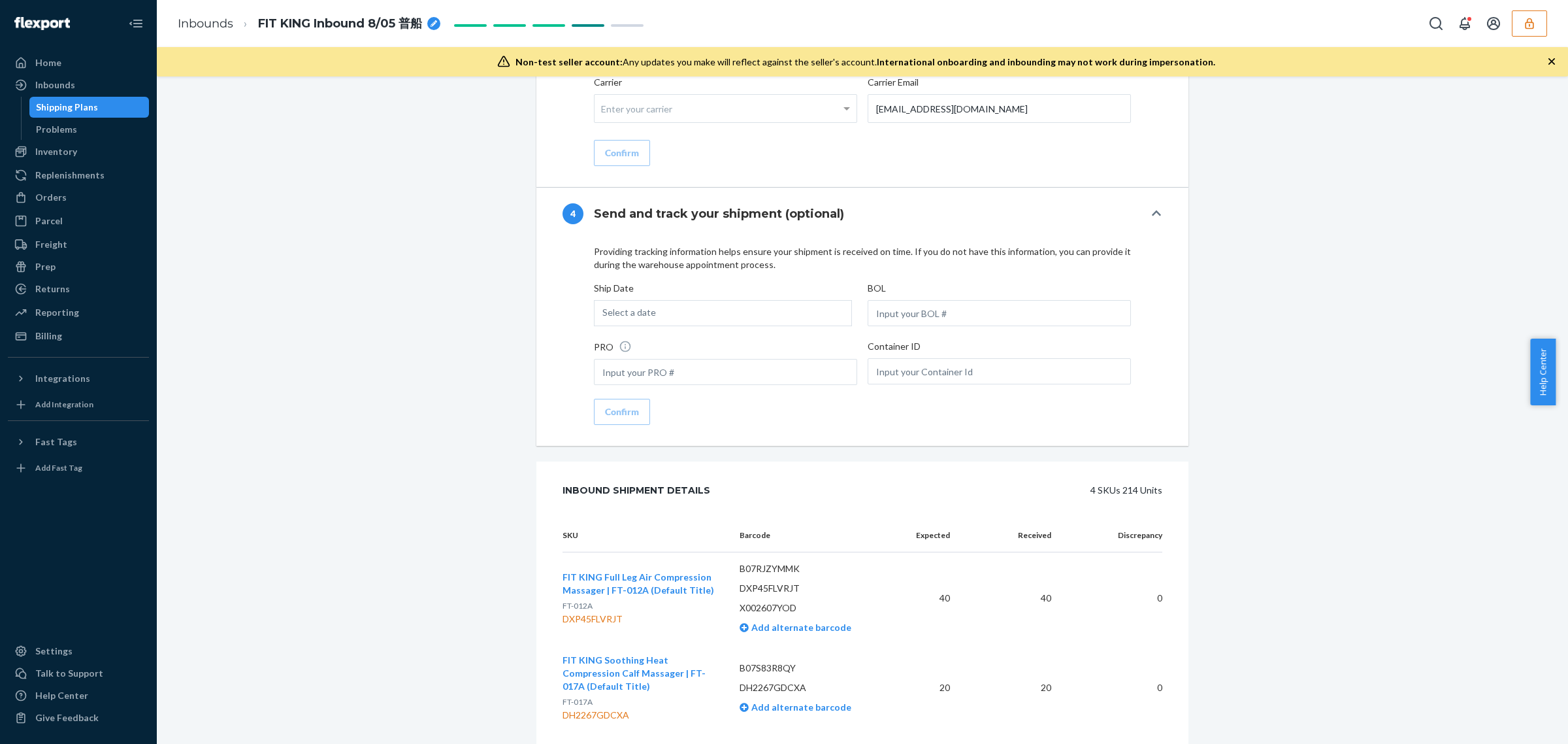
scroll to position [2095, 0]
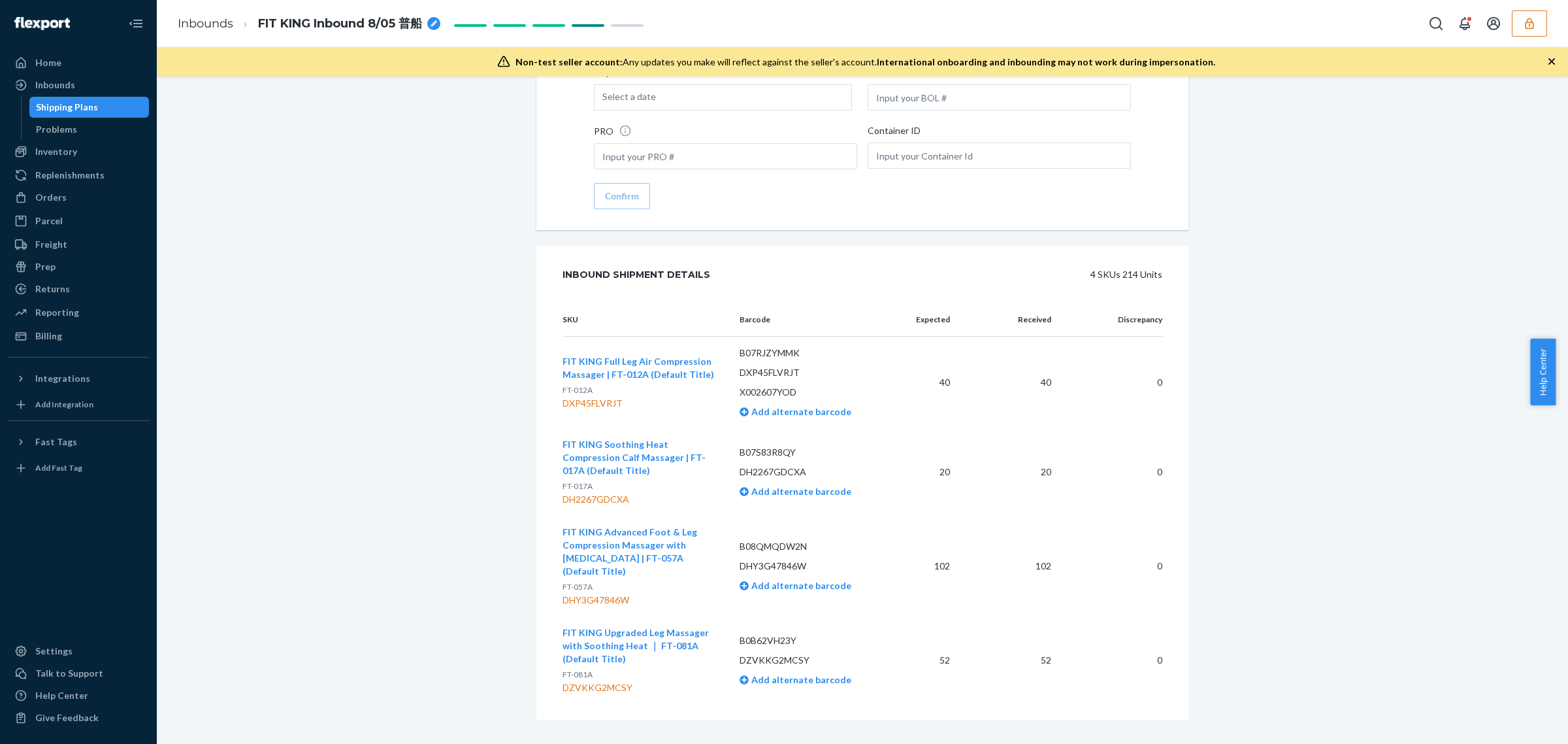
click at [1524, 21] on icon "button" at bounding box center [1529, 24] width 13 height 13
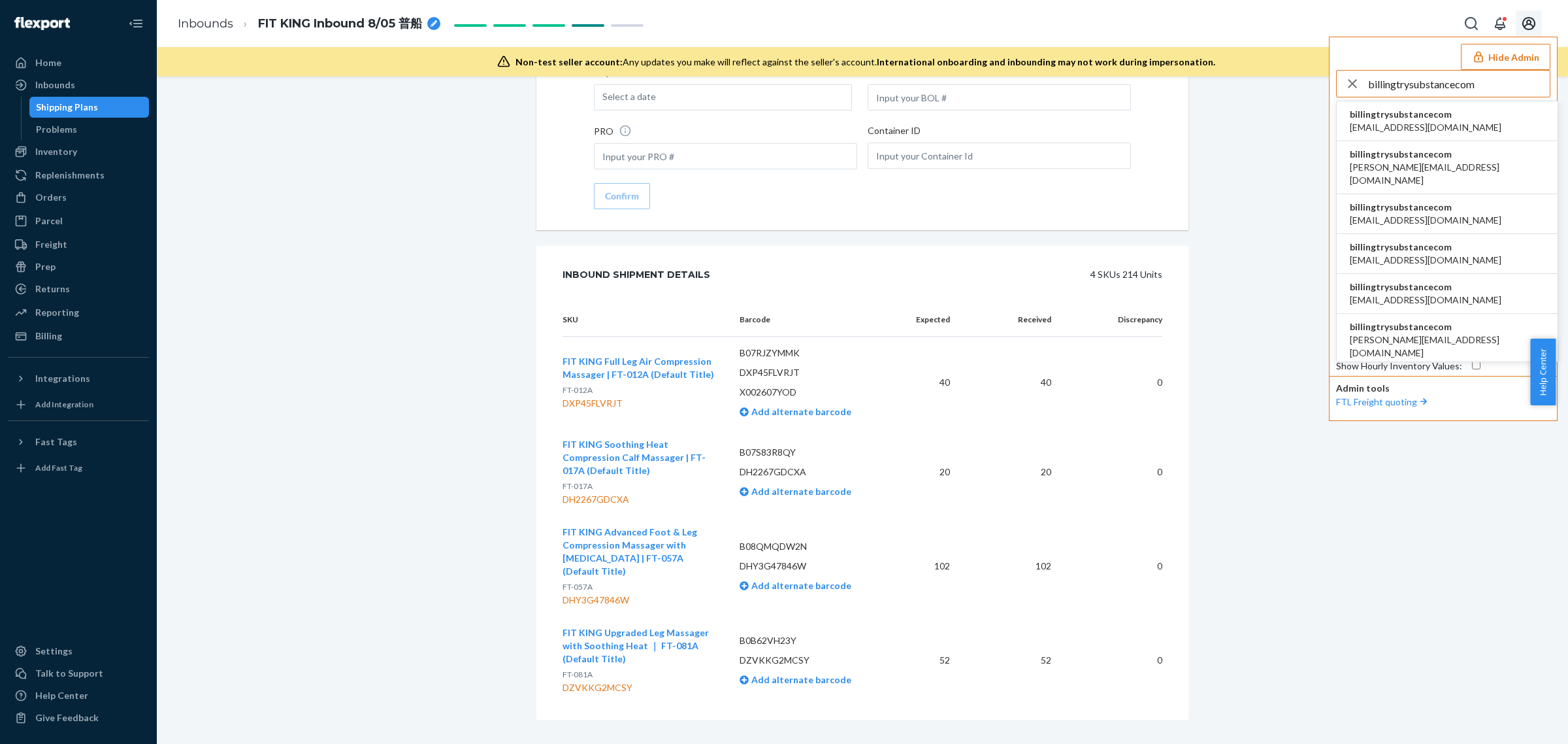
type input "billingtrysubstancecom"
click at [1409, 123] on span "[EMAIL_ADDRESS][DOMAIN_NAME]" at bounding box center [1424, 127] width 151 height 13
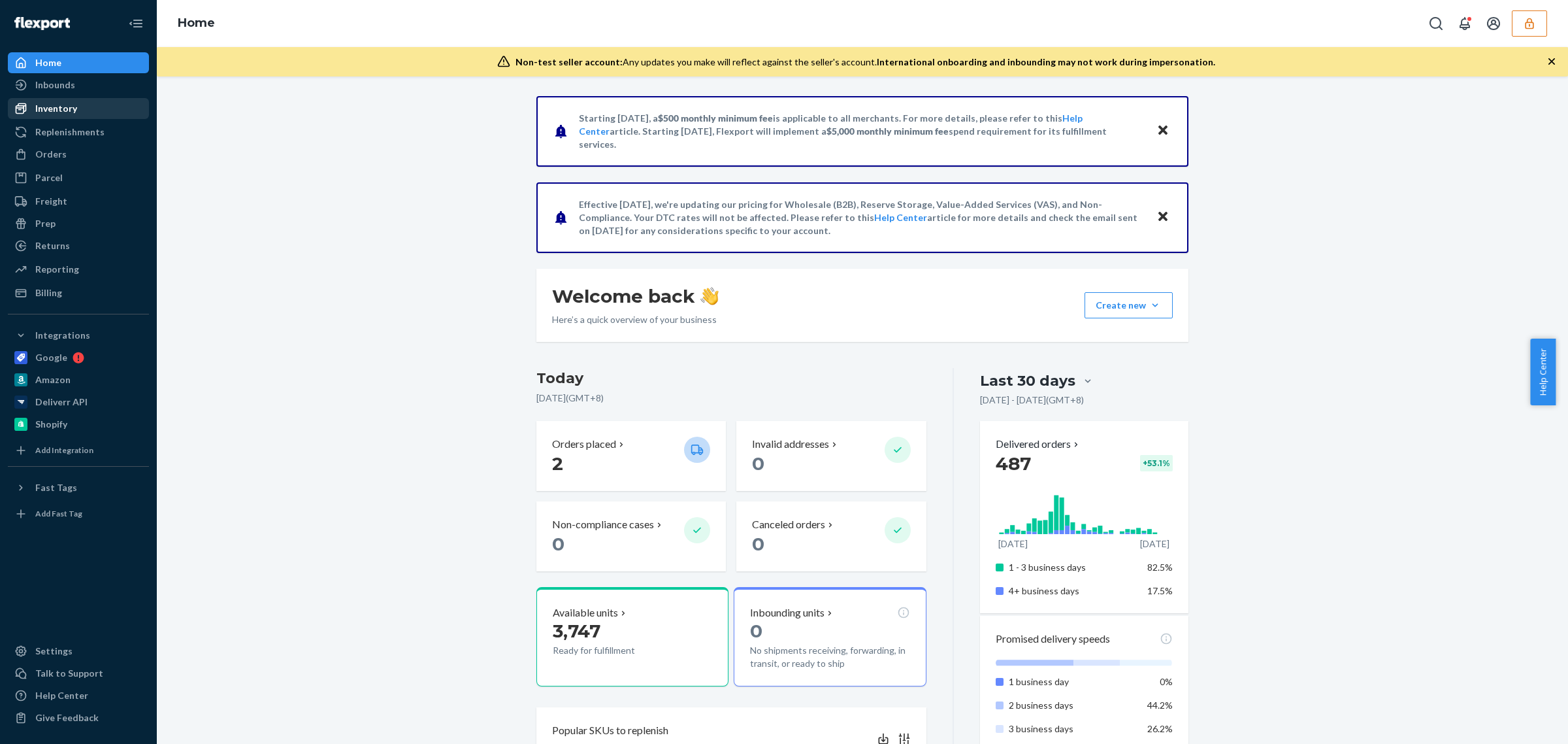
click at [73, 110] on div "Inventory" at bounding box center [56, 108] width 42 height 13
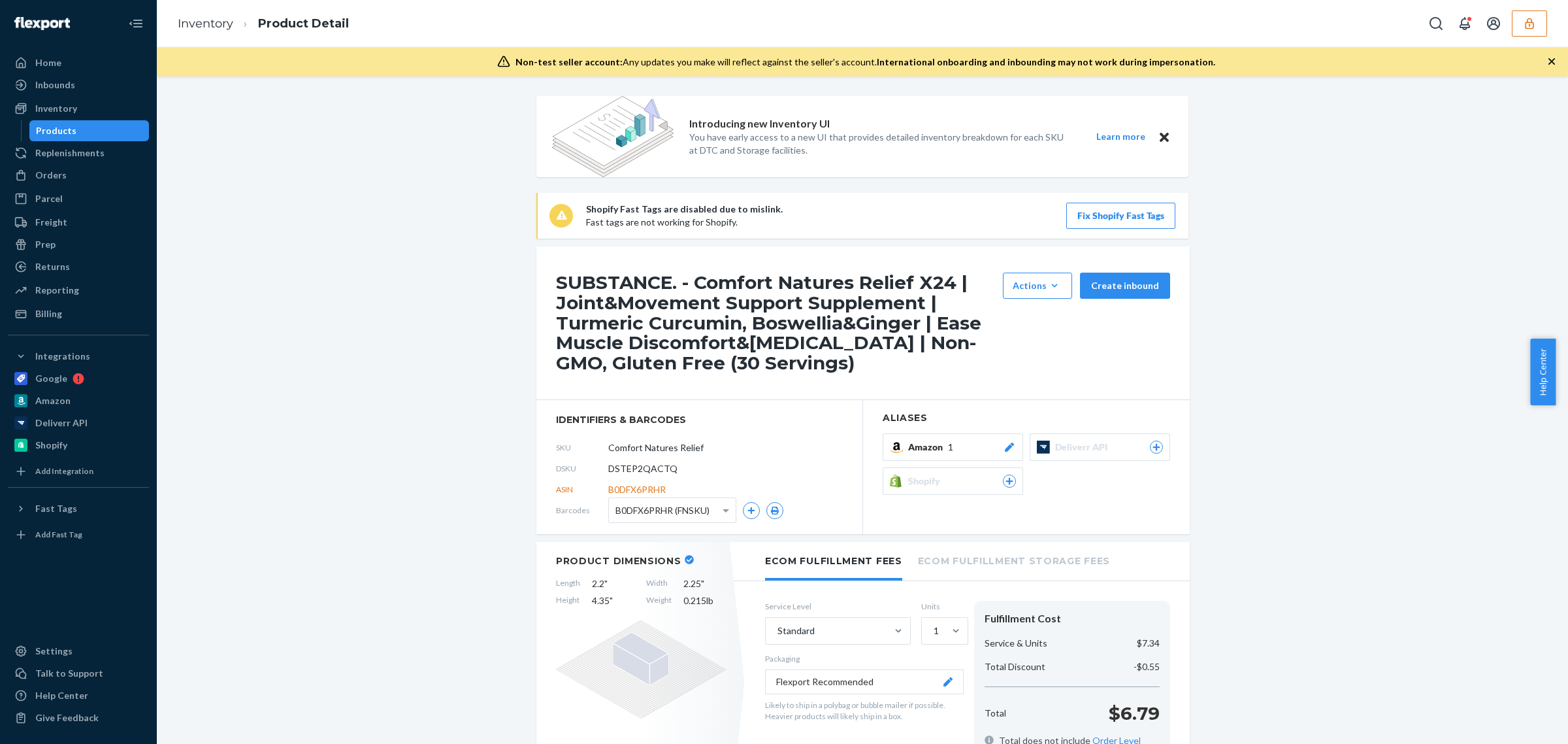
click at [664, 516] on span "B0DFX6PRHR (FNSKU)" at bounding box center [662, 510] width 94 height 22
click at [775, 517] on div "B0DFX6PRHR (FNSKU)" at bounding box center [695, 510] width 175 height 25
click at [771, 517] on button "button" at bounding box center [775, 511] width 17 height 17
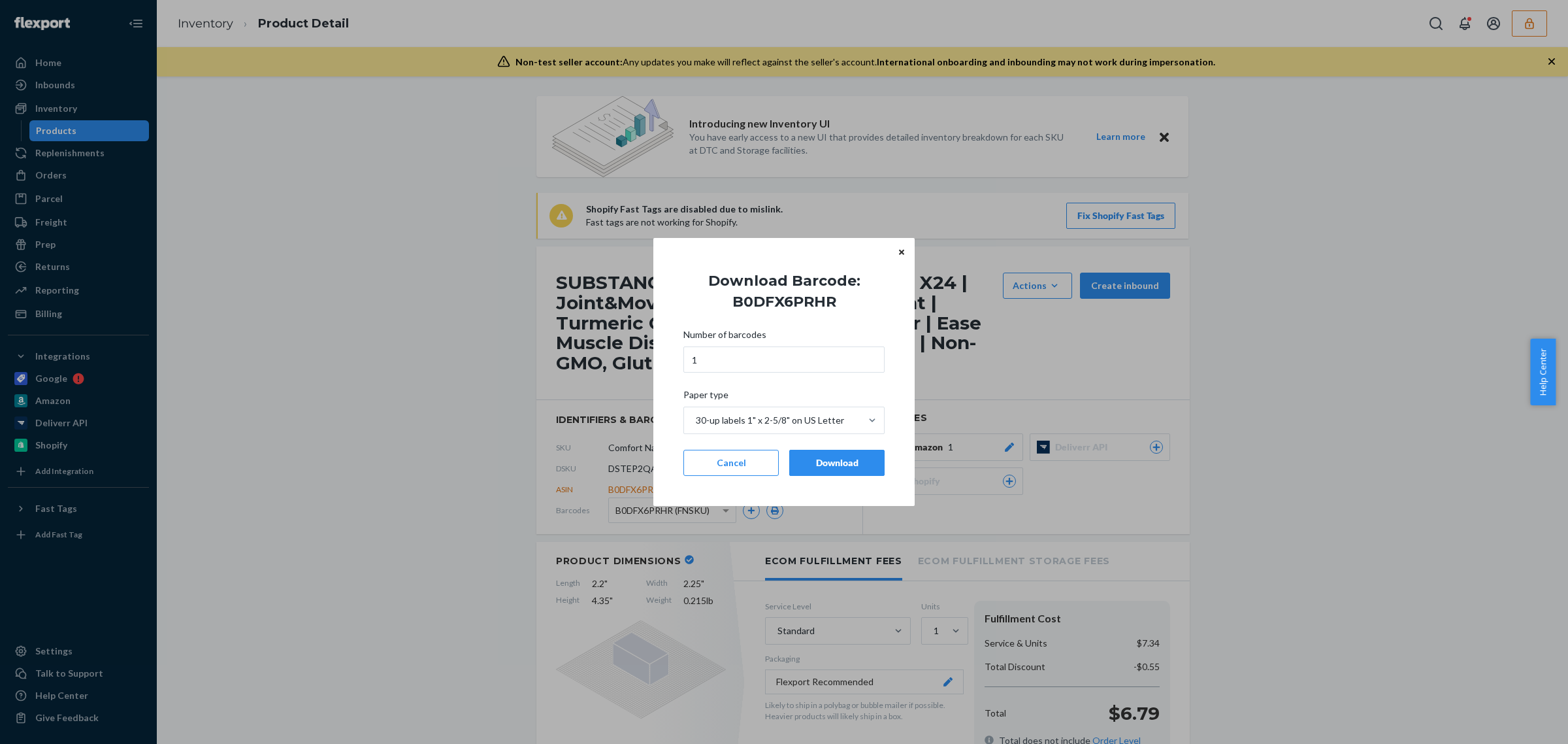
click at [791, 295] on h1 "Download Barcode: B0DFX6PRHR" at bounding box center [784, 291] width 222 height 42
copy h1 "B0DFX6PRHR"
click at [733, 471] on button "Cancel" at bounding box center [731, 462] width 96 height 26
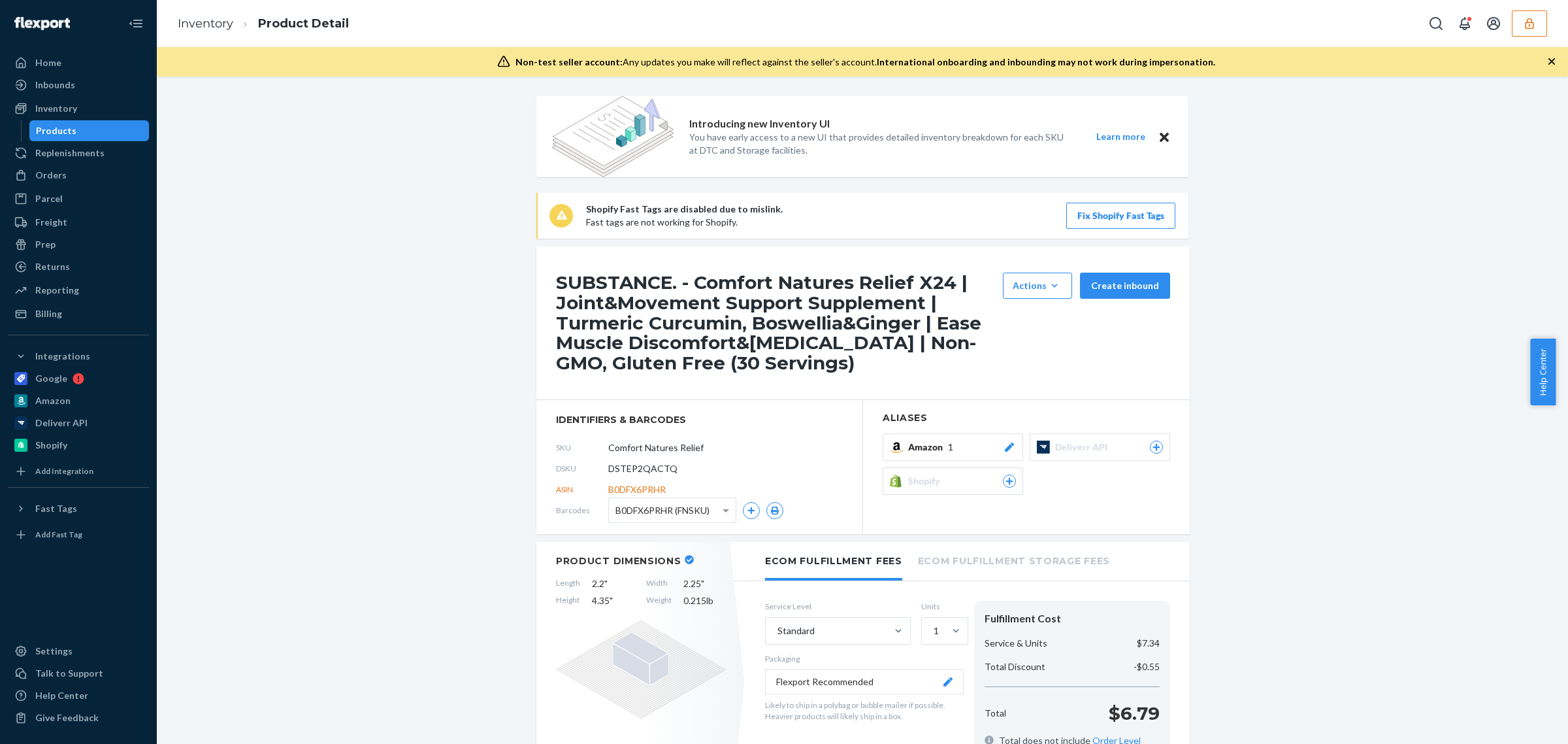
click at [697, 509] on span "B0DFX6PRHR (FNSKU)" at bounding box center [662, 510] width 94 height 22
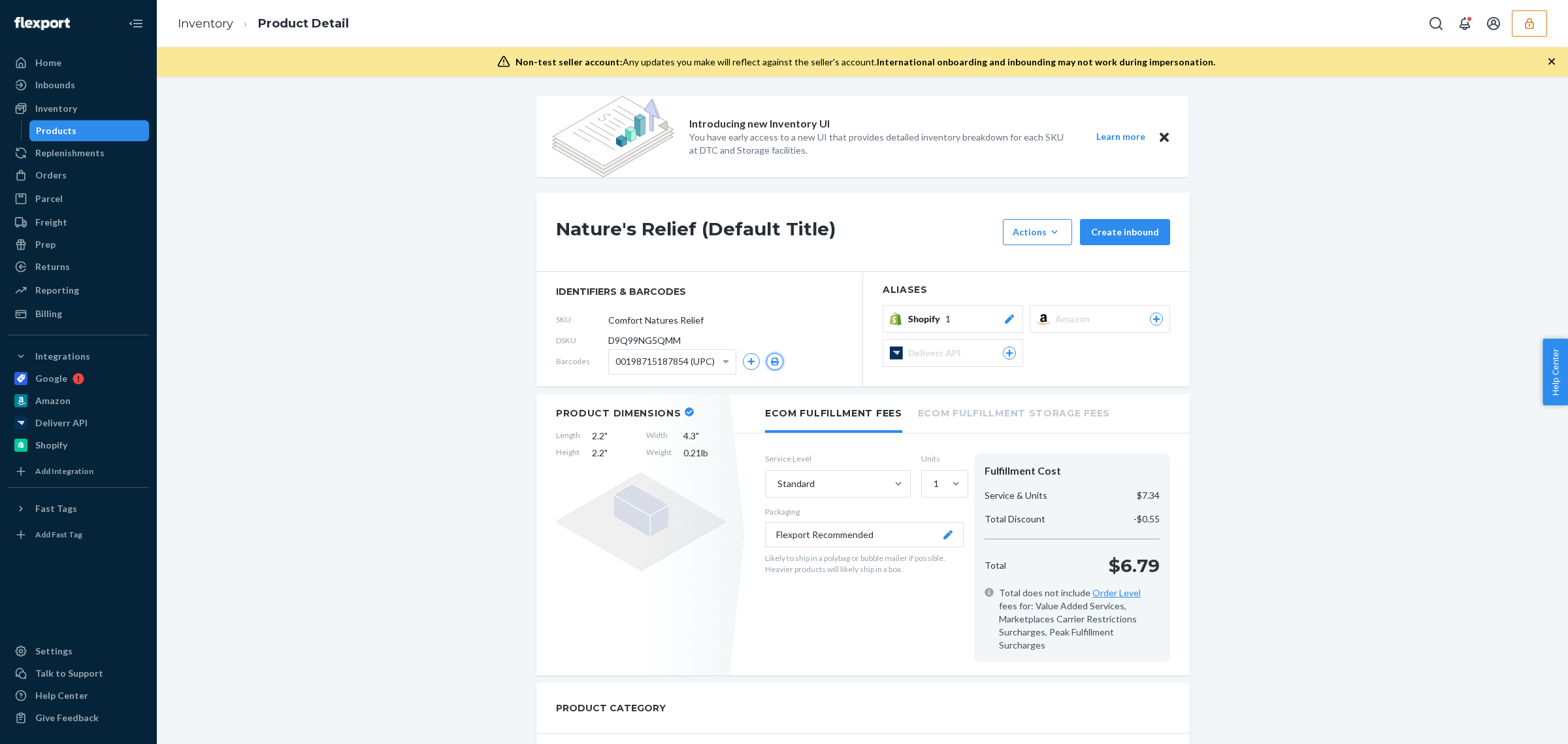
click at [770, 363] on icon "button" at bounding box center [775, 362] width 9 height 8
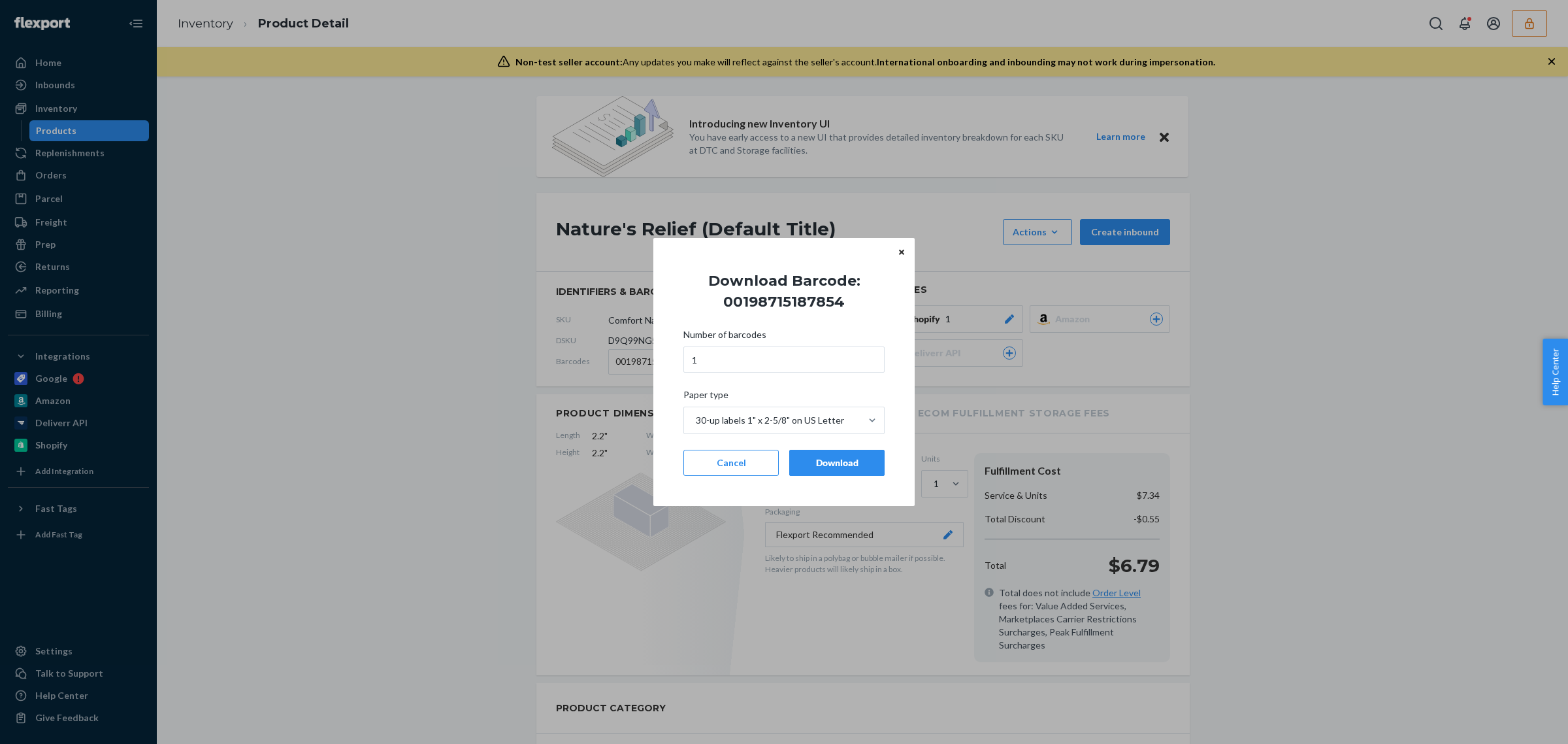
click at [788, 305] on h1 "Download Barcode: 00198715187854" at bounding box center [784, 291] width 222 height 42
copy h1 "00198715187854"
click at [721, 472] on button "Cancel" at bounding box center [731, 462] width 96 height 26
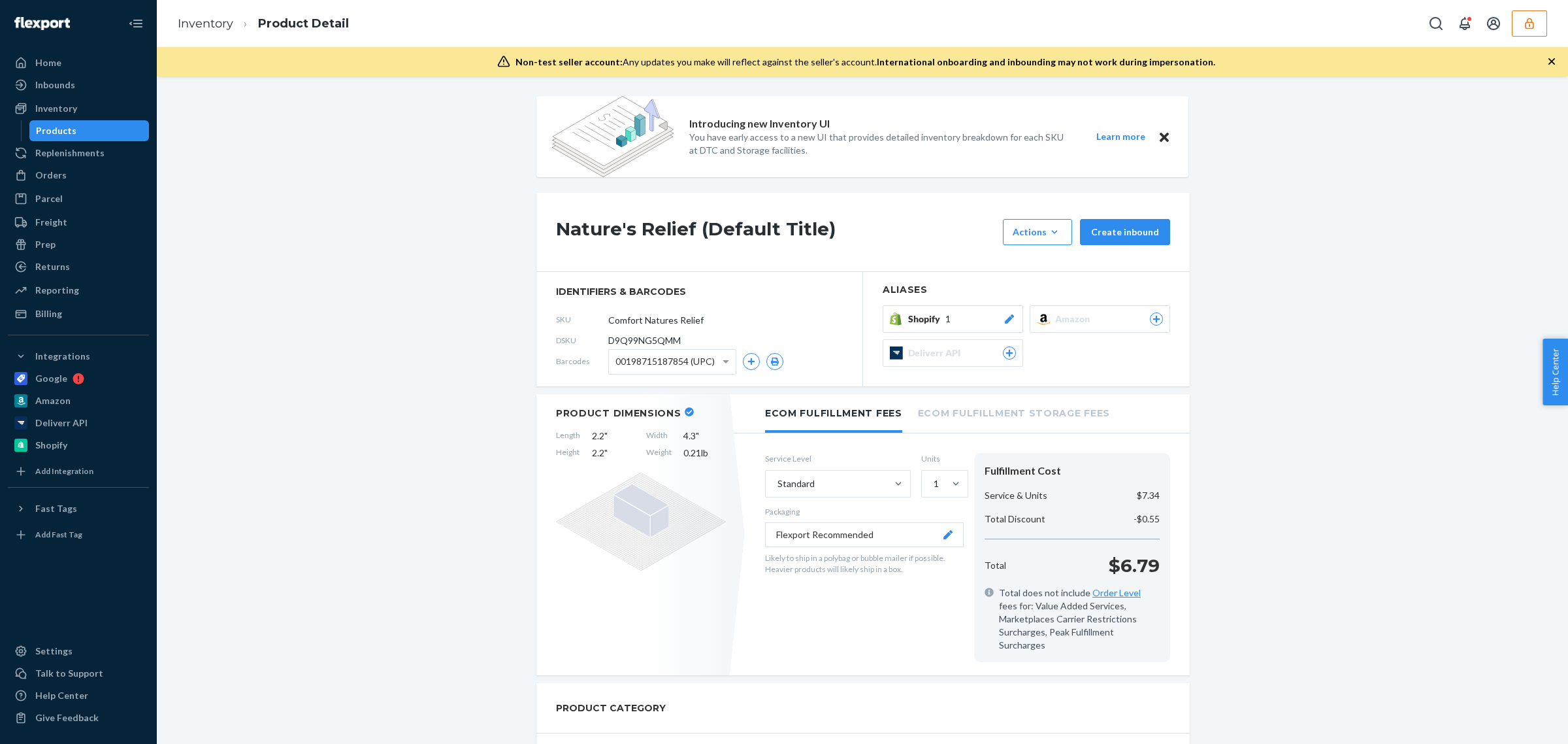
click at [680, 358] on span "00198715187854 (UPC)" at bounding box center [664, 361] width 100 height 22
click at [1526, 30] on button "button" at bounding box center [1529, 23] width 35 height 26
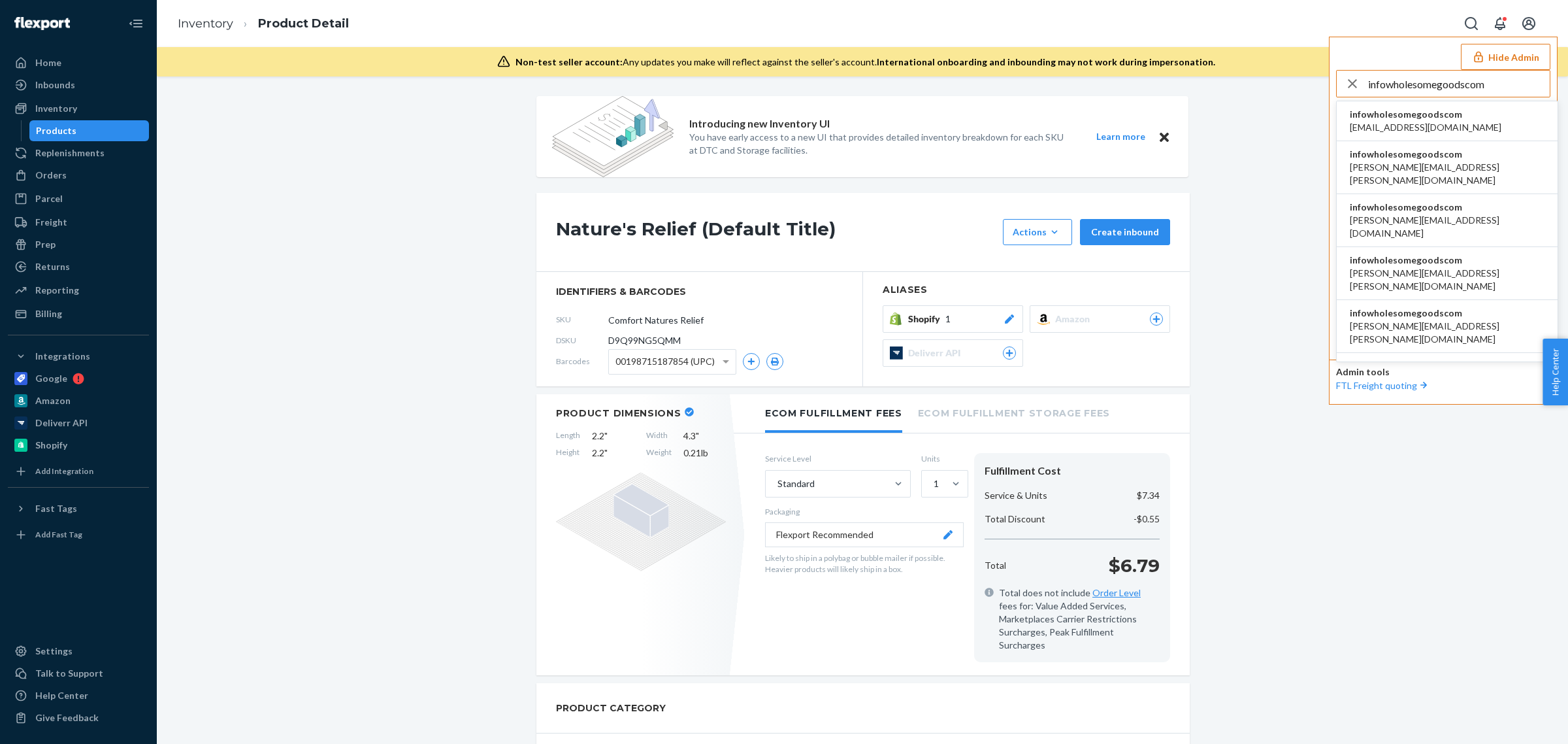
type input "infowholesomegoodscom"
click at [1429, 129] on span "[EMAIL_ADDRESS][DOMAIN_NAME]" at bounding box center [1424, 127] width 151 height 13
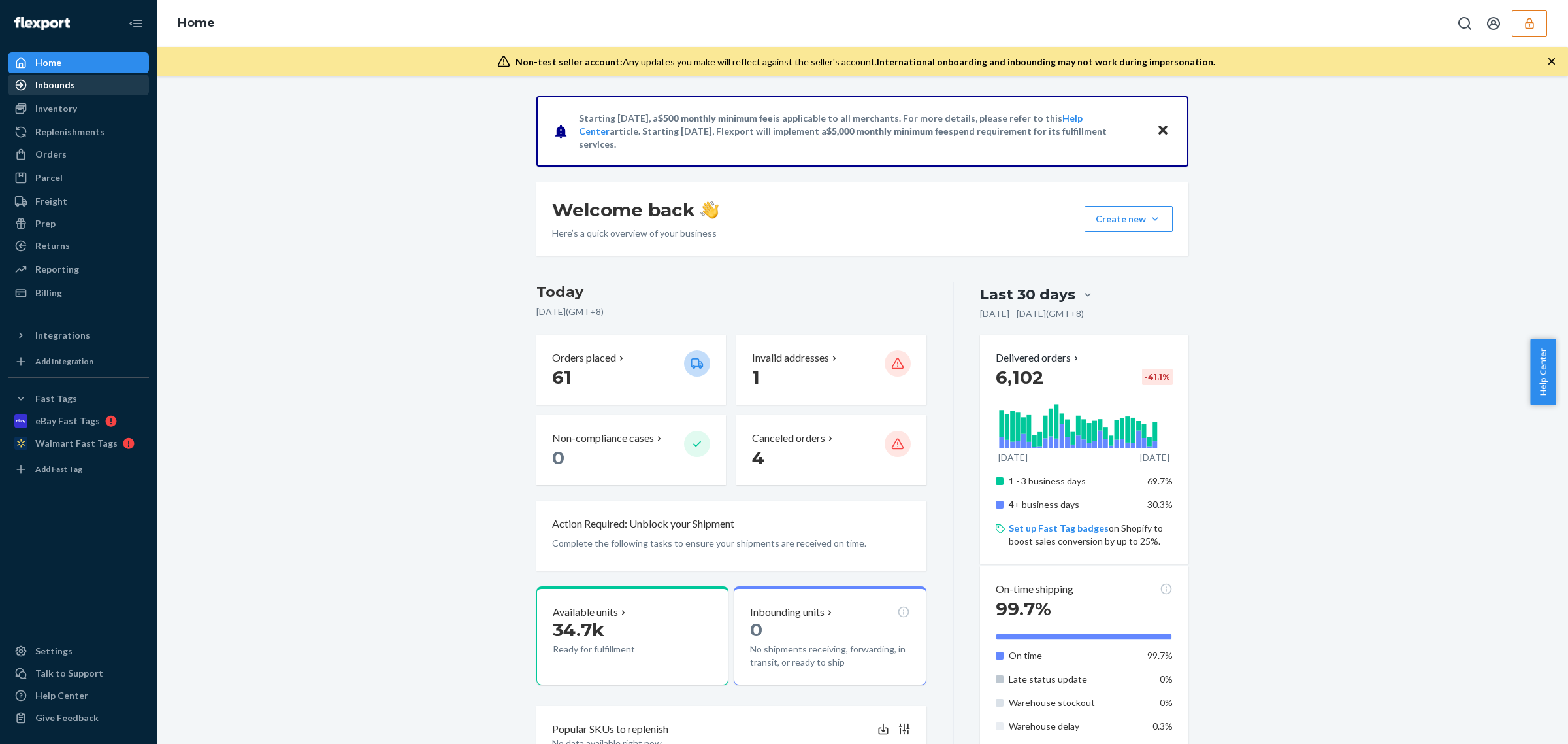
drag, startPoint x: 82, startPoint y: 93, endPoint x: 89, endPoint y: 93, distance: 7.0
click at [82, 93] on div "Inbounds" at bounding box center [78, 85] width 139 height 18
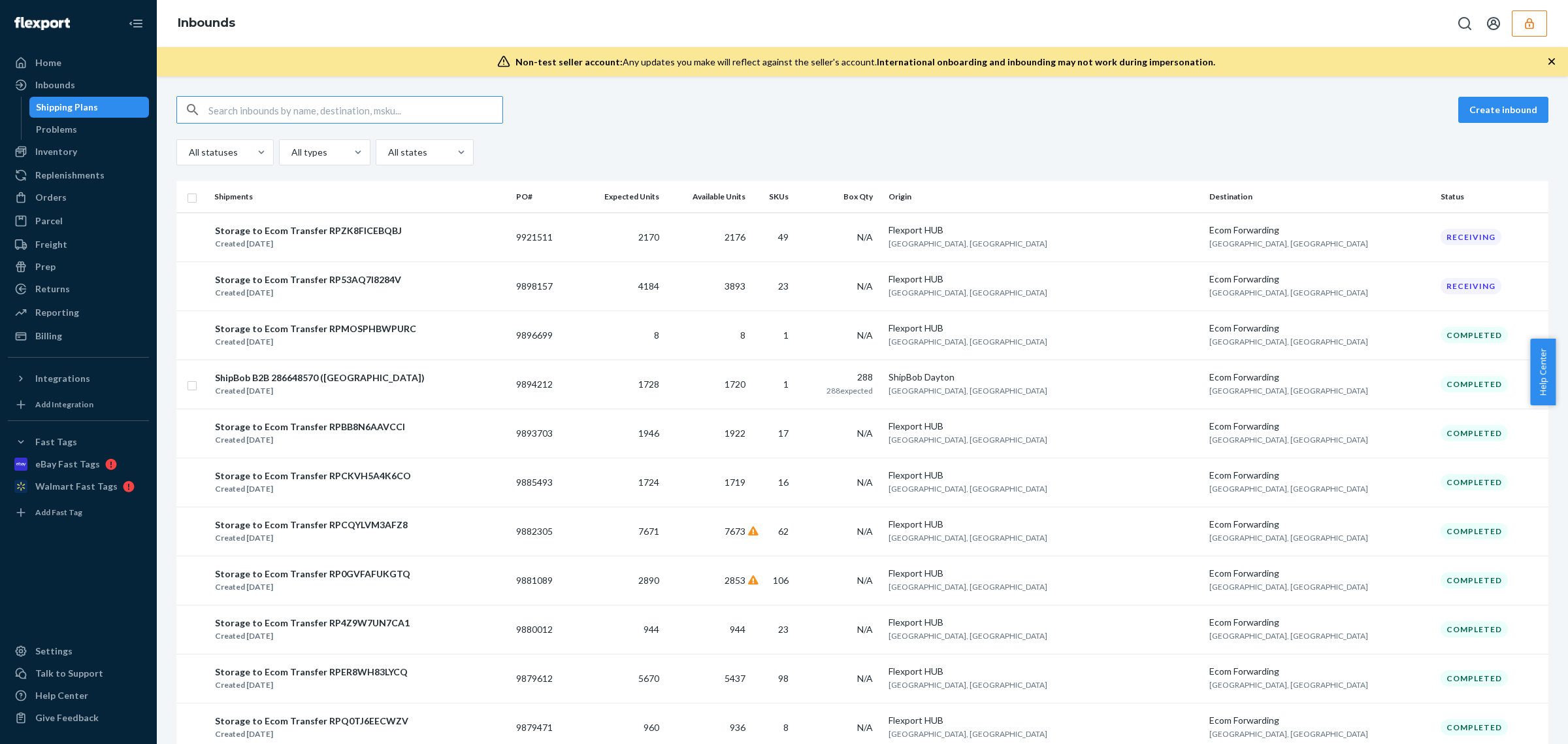
type input "9898157"
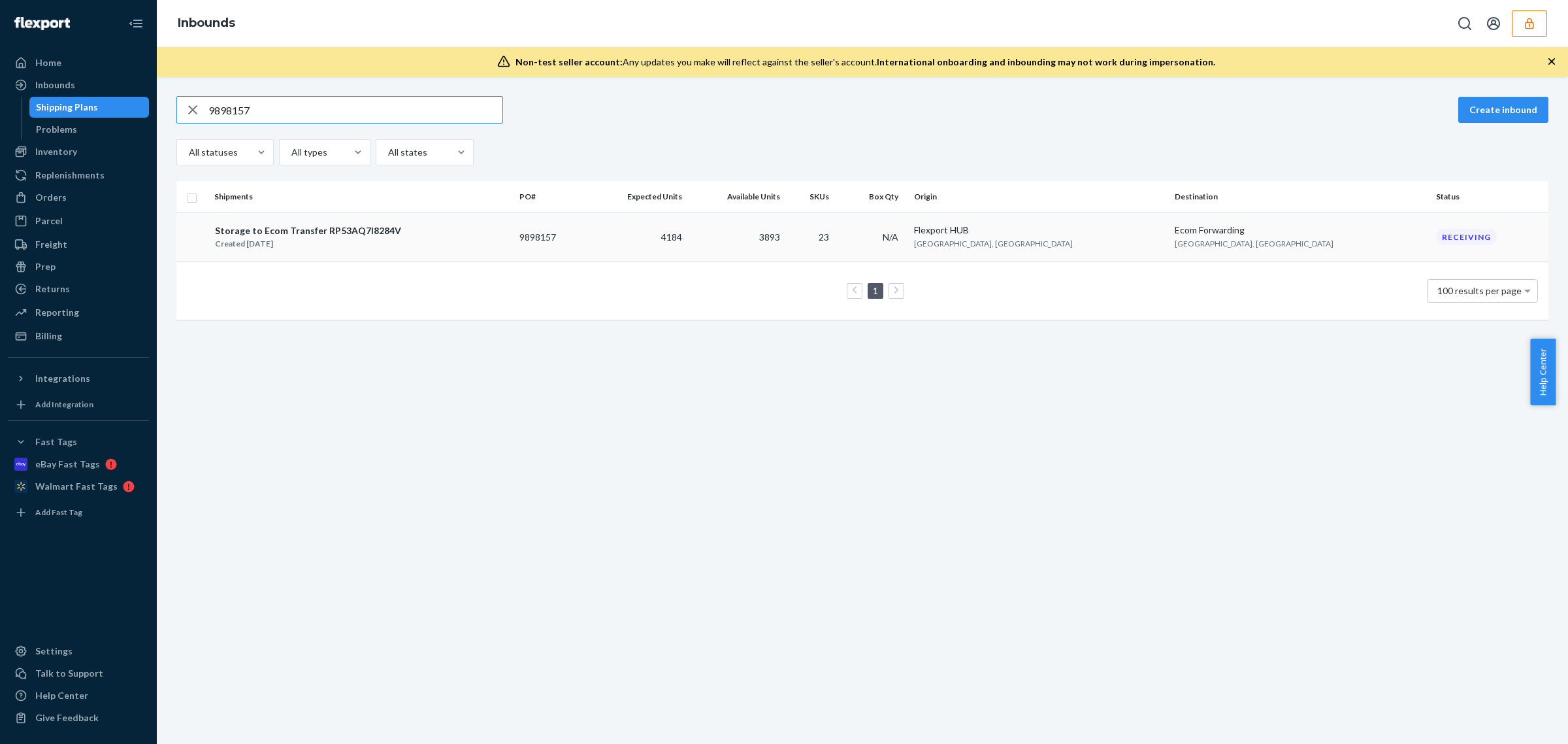
click at [687, 246] on td "4184" at bounding box center [637, 237] width 100 height 49
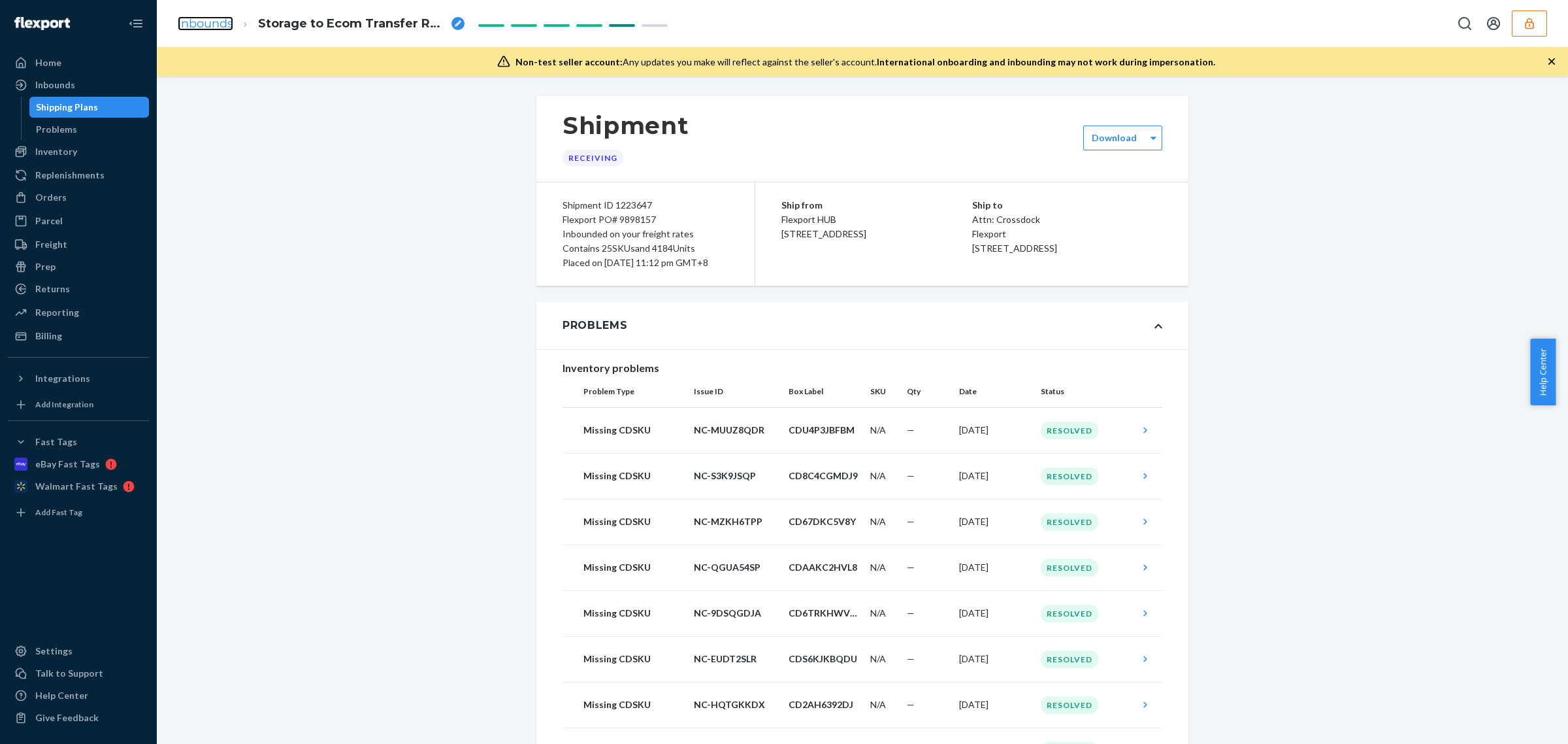
click at [199, 20] on link "Inbounds" at bounding box center [206, 24] width 56 height 14
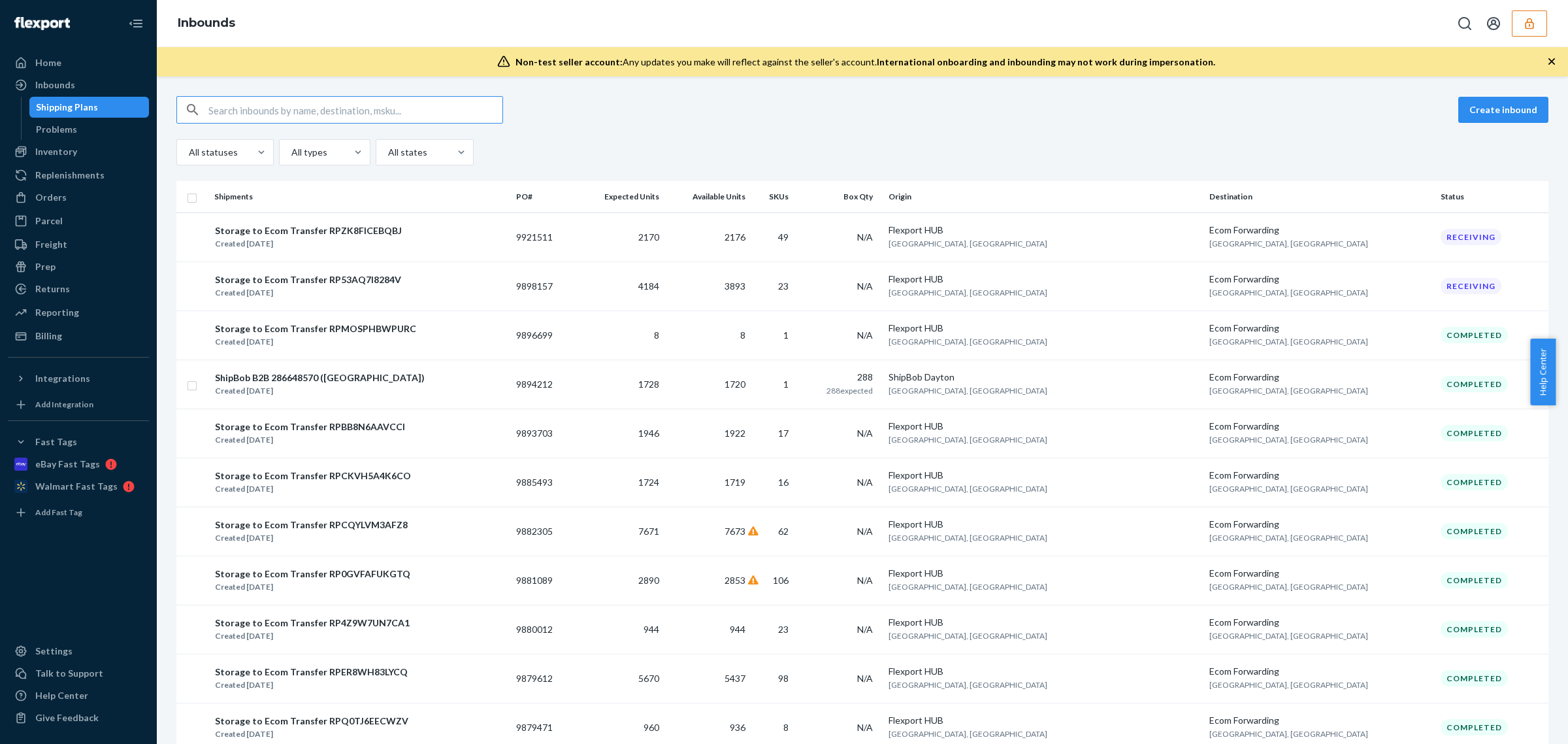
click at [307, 115] on input "text" at bounding box center [355, 109] width 294 height 26
paste input "9921511"
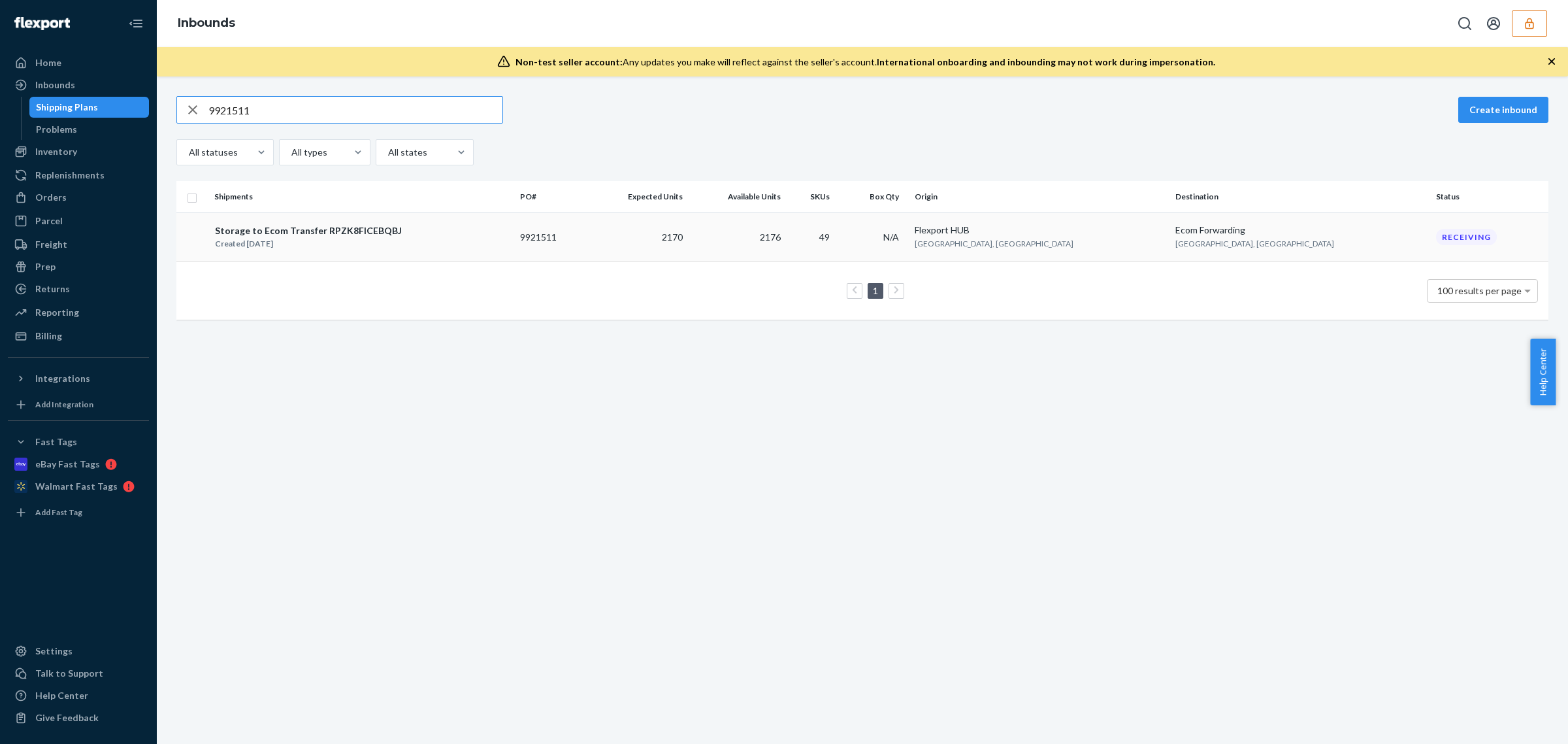
type input "9921511"
click at [486, 229] on div "Storage to Ecom Transfer RPZK8FICEBQBJ Created [DATE]" at bounding box center [362, 237] width 295 height 27
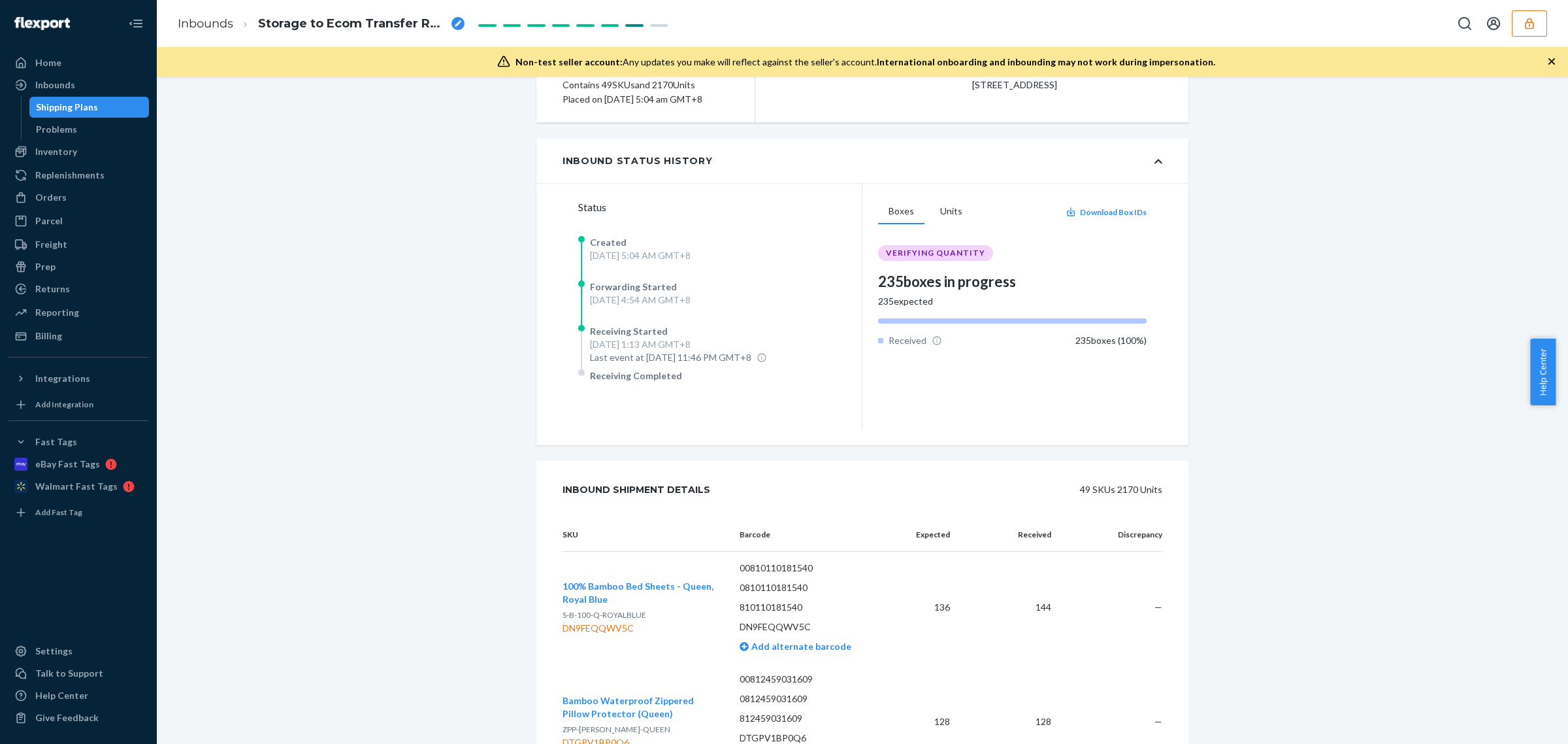
scroll to position [408, 0]
